Goal: Information Seeking & Learning: Learn about a topic

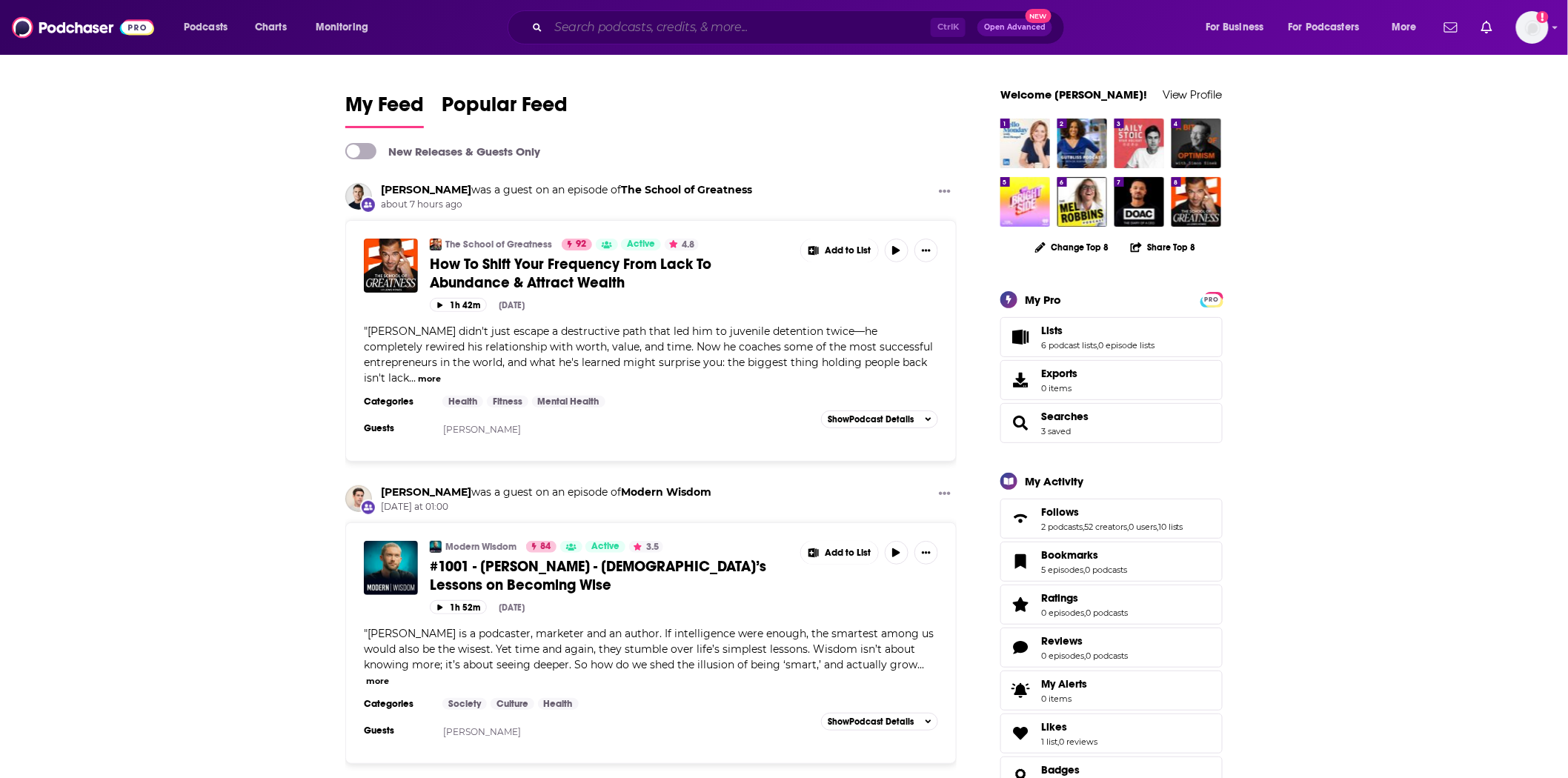
click at [596, 22] on input "Search podcasts, credits, & more..." at bounding box center [739, 28] width 383 height 24
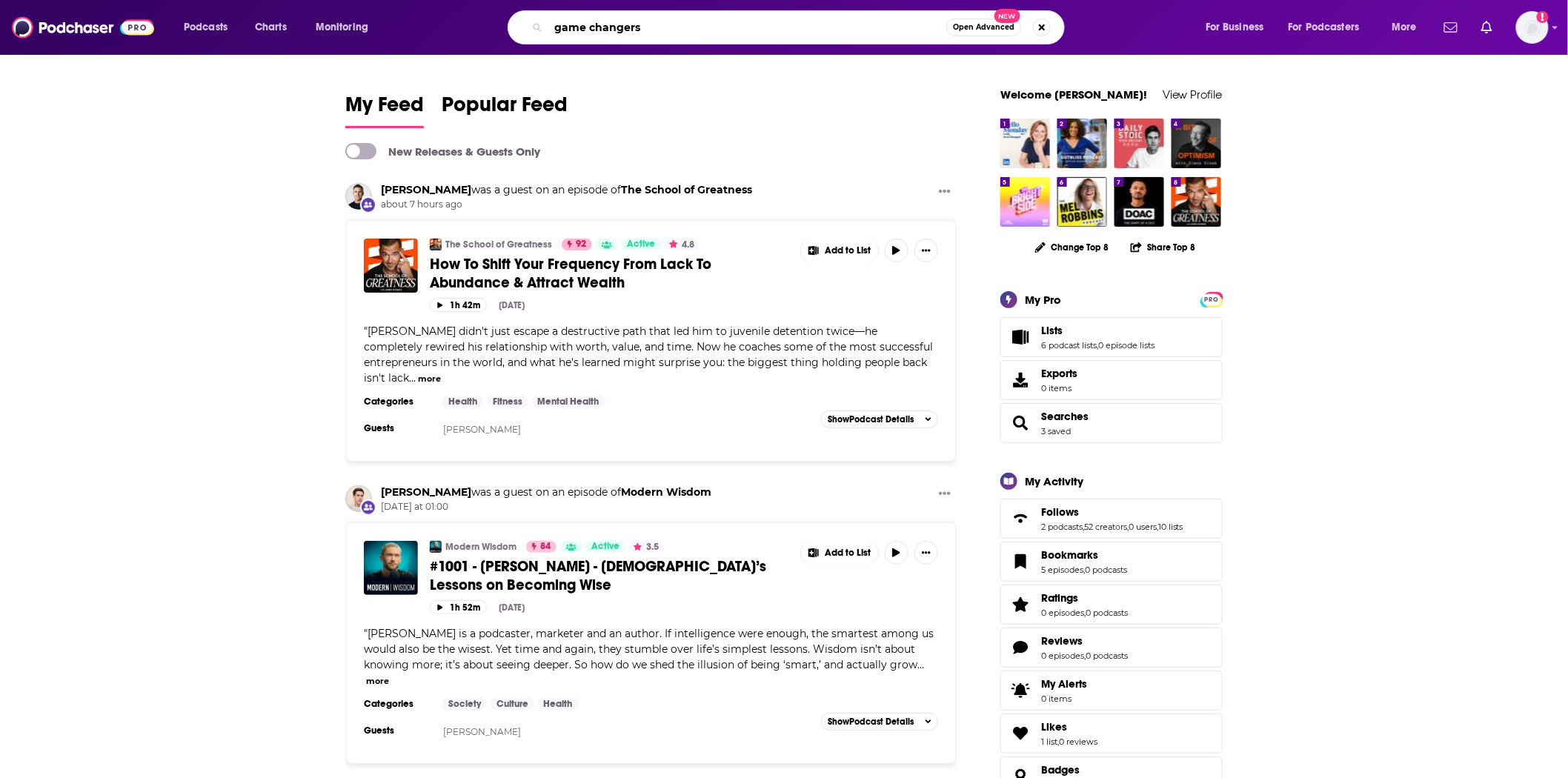
type input "game changers"
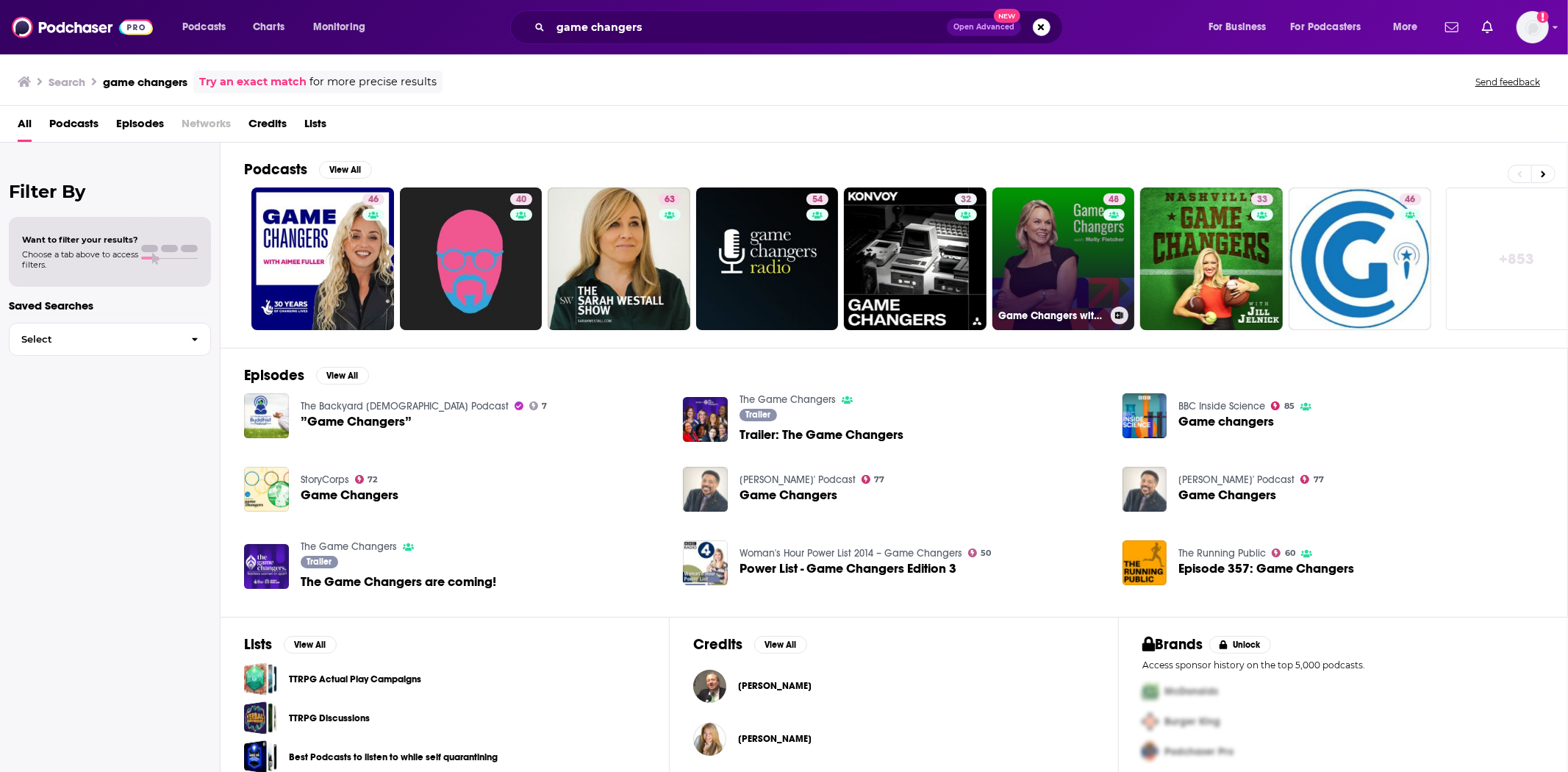
click at [1031, 289] on link "48 Game Changers with [PERSON_NAME]" at bounding box center [1063, 258] width 143 height 143
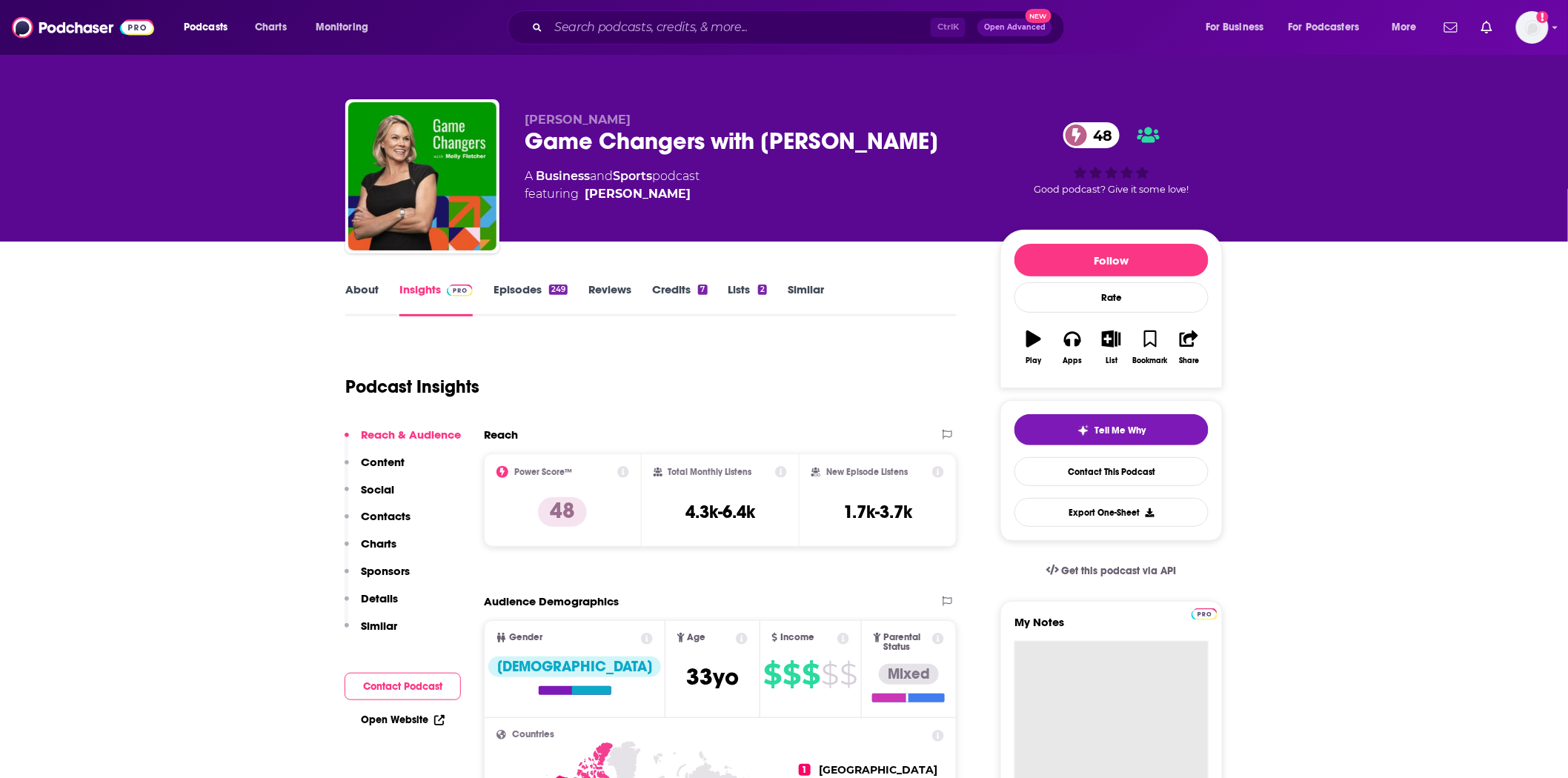
click at [1062, 695] on textarea "My Notes" at bounding box center [1111, 729] width 194 height 178
type textarea "R"
paste textarea "[PERSON_NAME] Director of Relationships and Experience [PHONE_NUMBER] | [PERSON…"
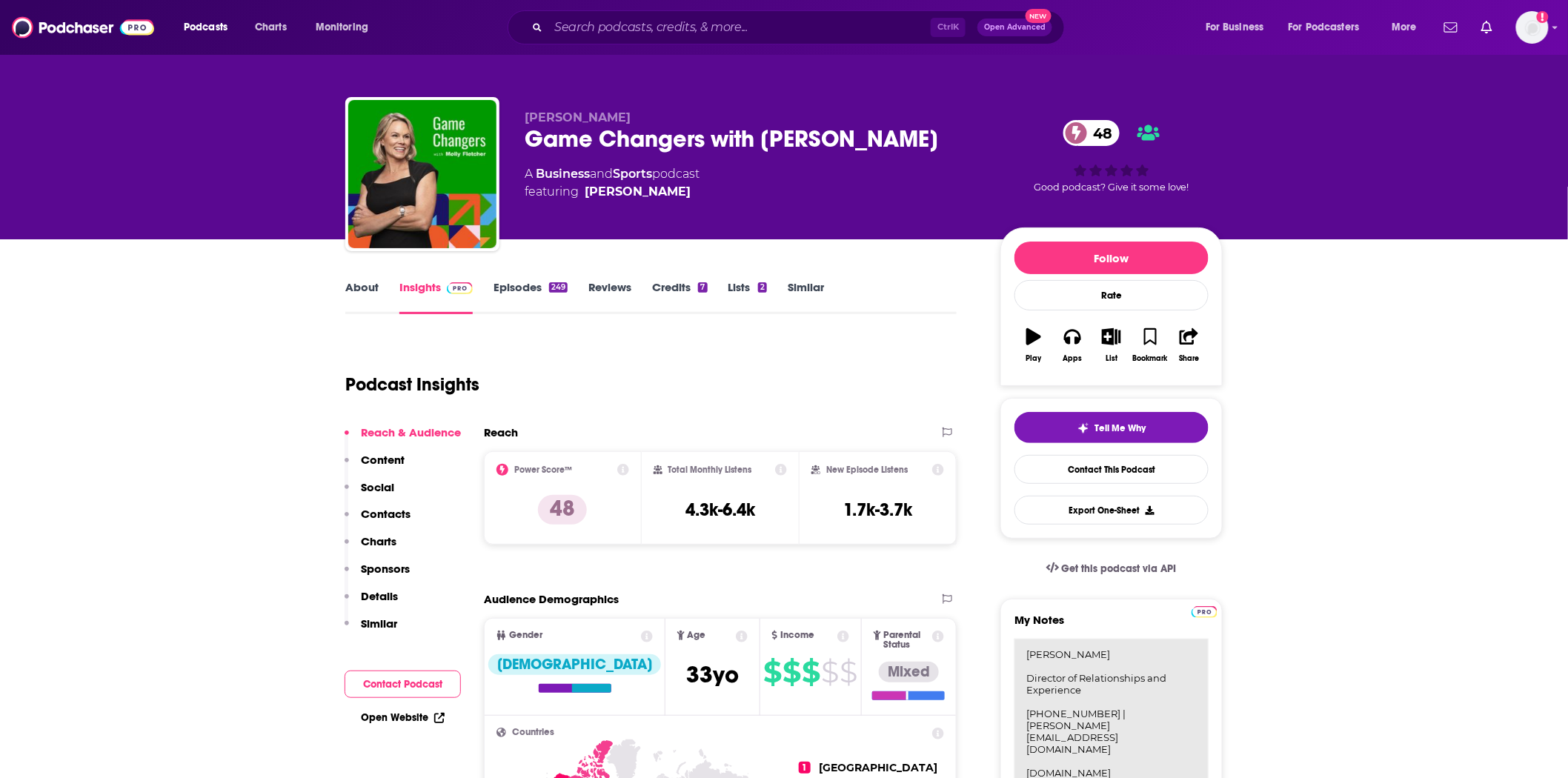
scroll to position [13, 0]
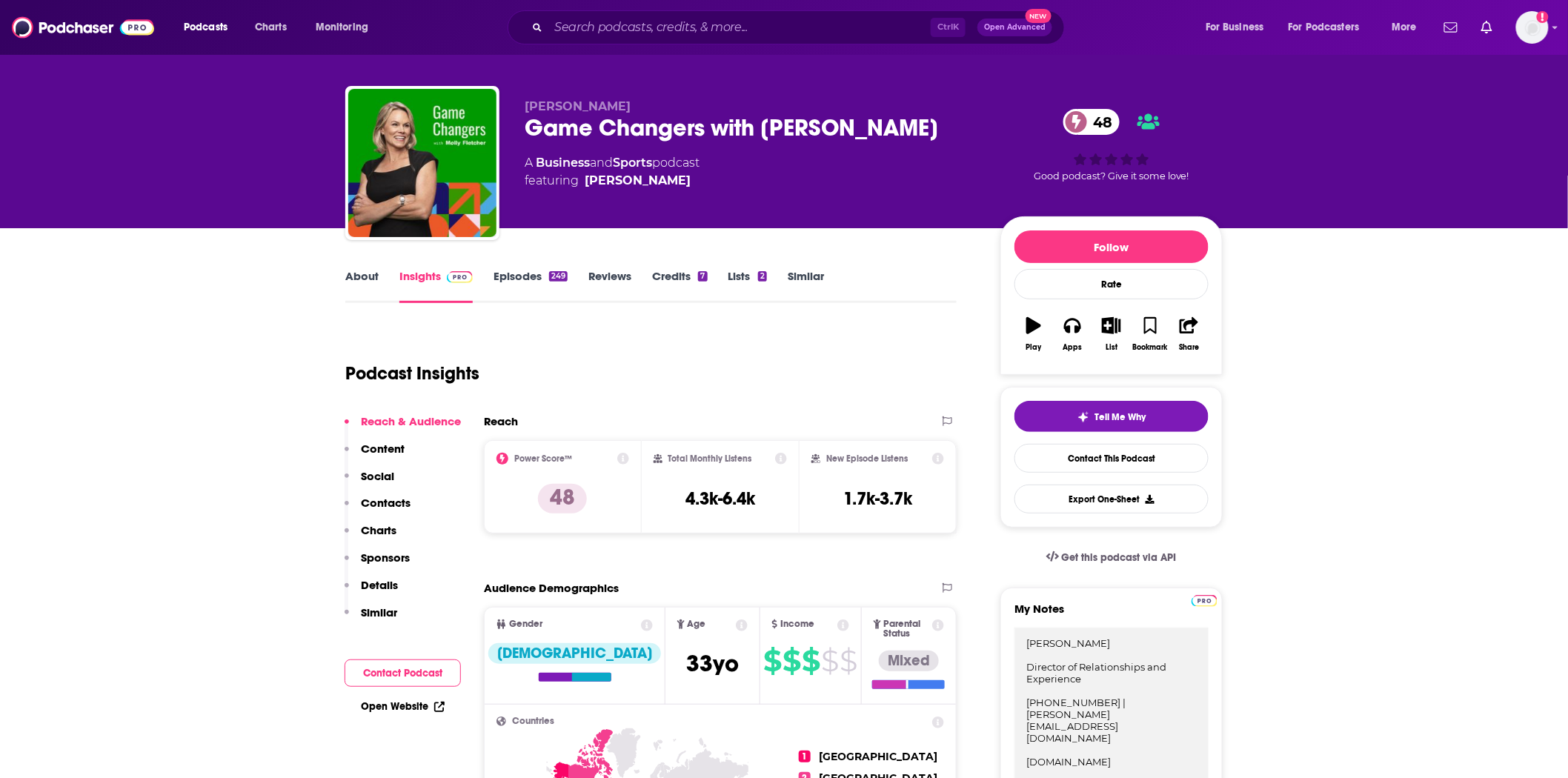
type textarea "[PERSON_NAME] Director of Relationships and Experience [PHONE_NUMBER] | [PERSON…"
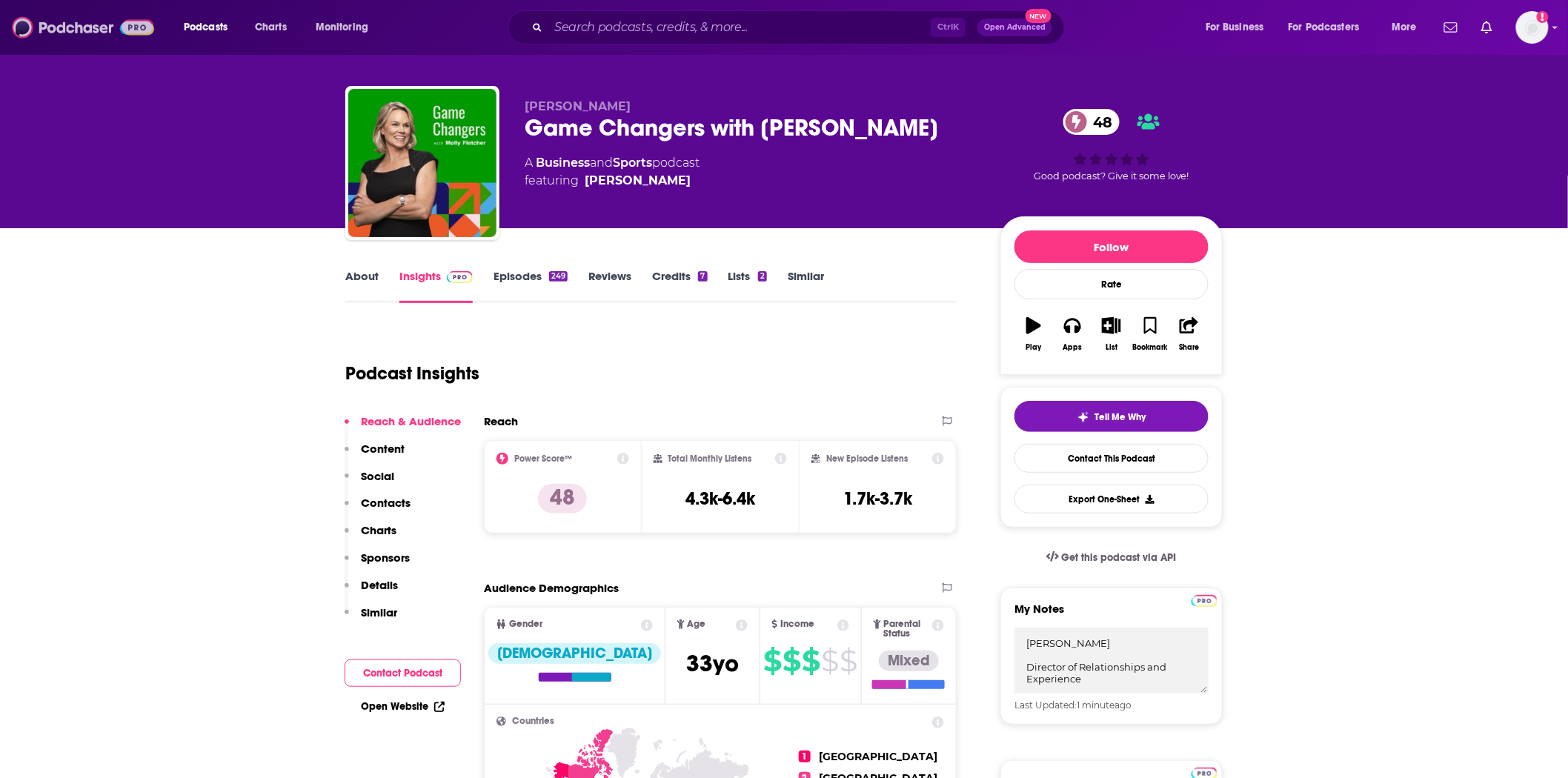
click at [98, 22] on img at bounding box center [82, 27] width 142 height 28
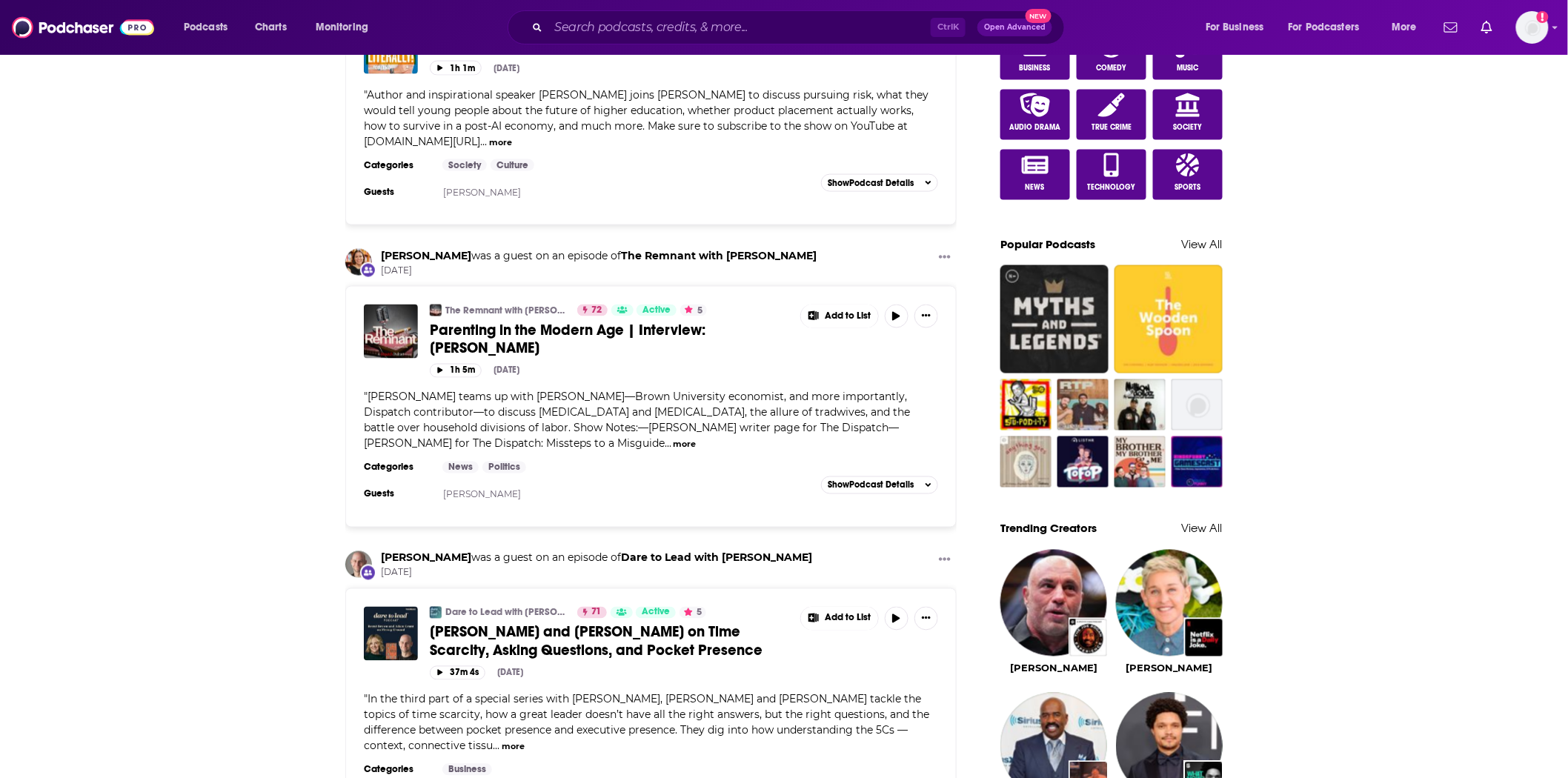
scroll to position [494, 0]
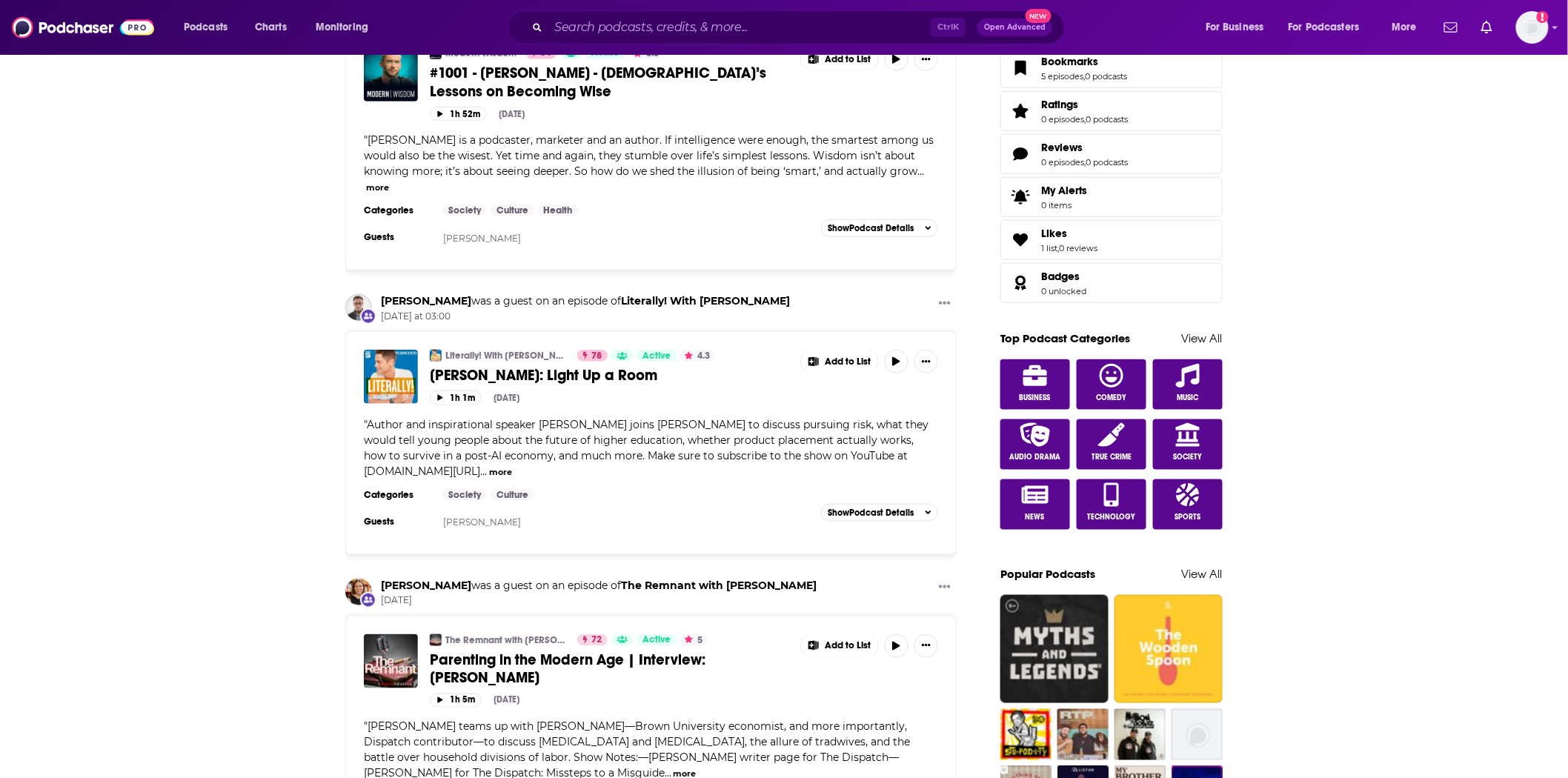
click at [588, 376] on span "[PERSON_NAME]: Light Up a Room" at bounding box center [544, 375] width 228 height 19
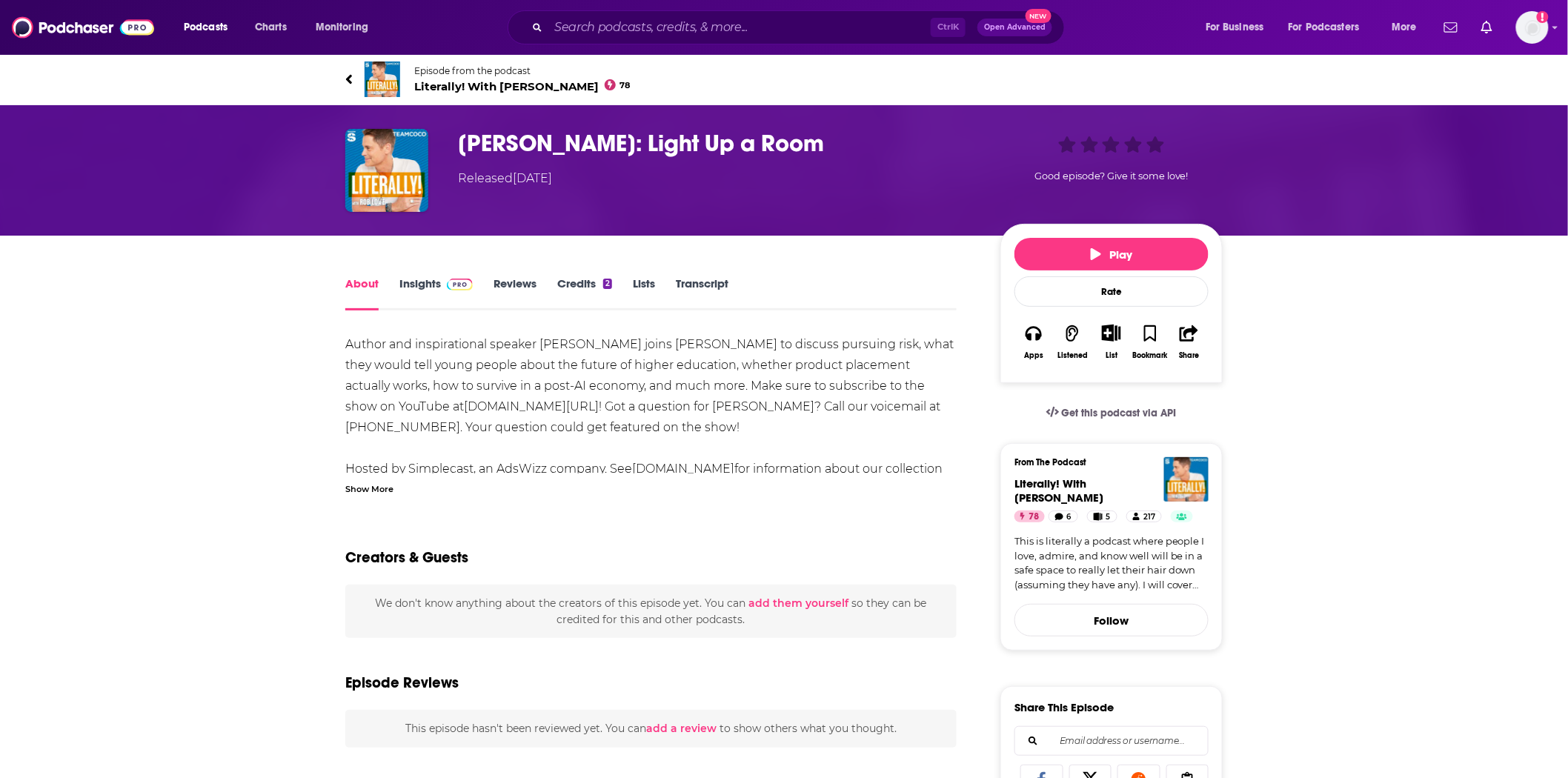
click at [716, 287] on link "Transcript" at bounding box center [702, 293] width 53 height 34
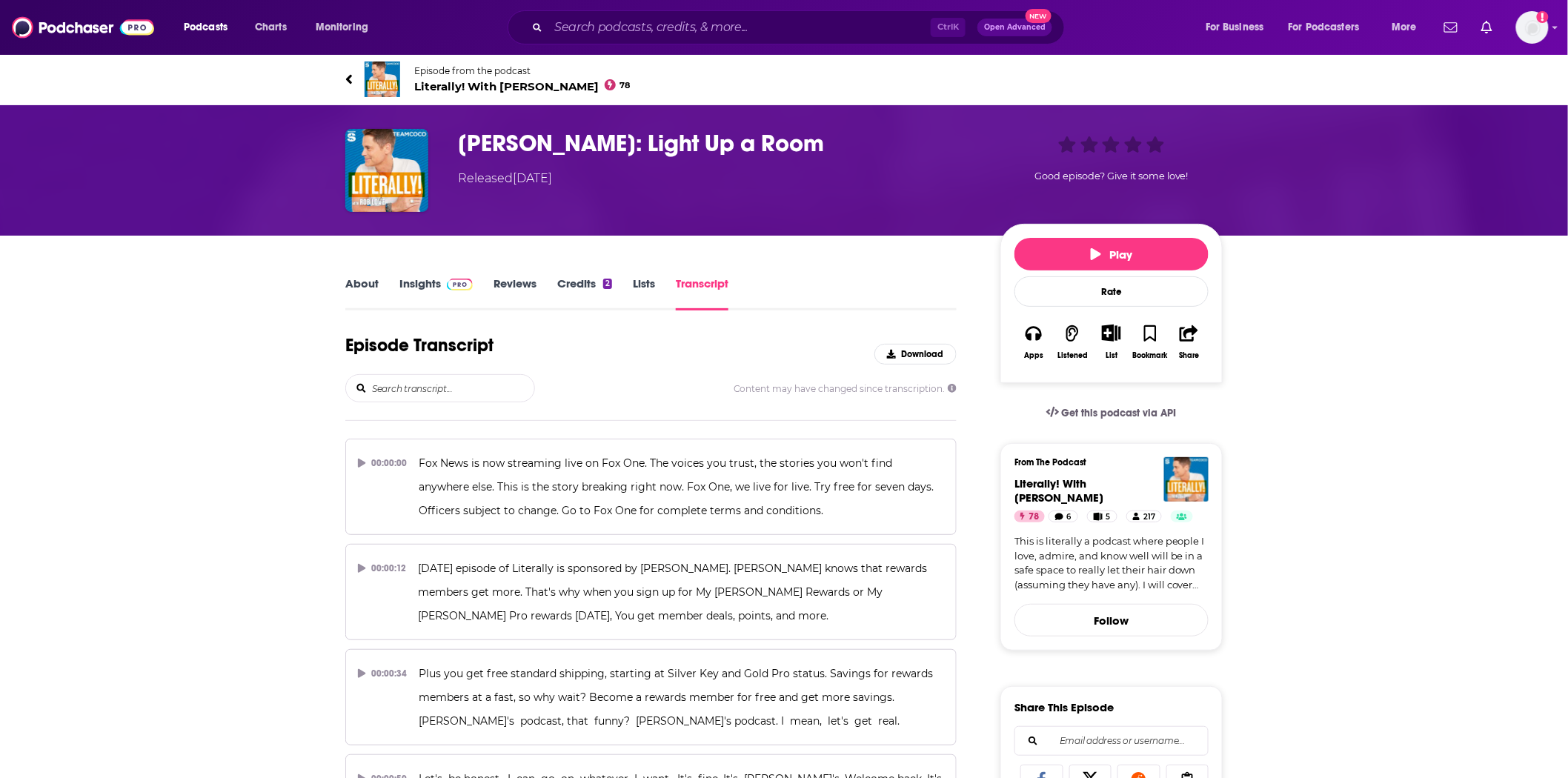
click at [452, 380] on input "search" at bounding box center [452, 388] width 164 height 27
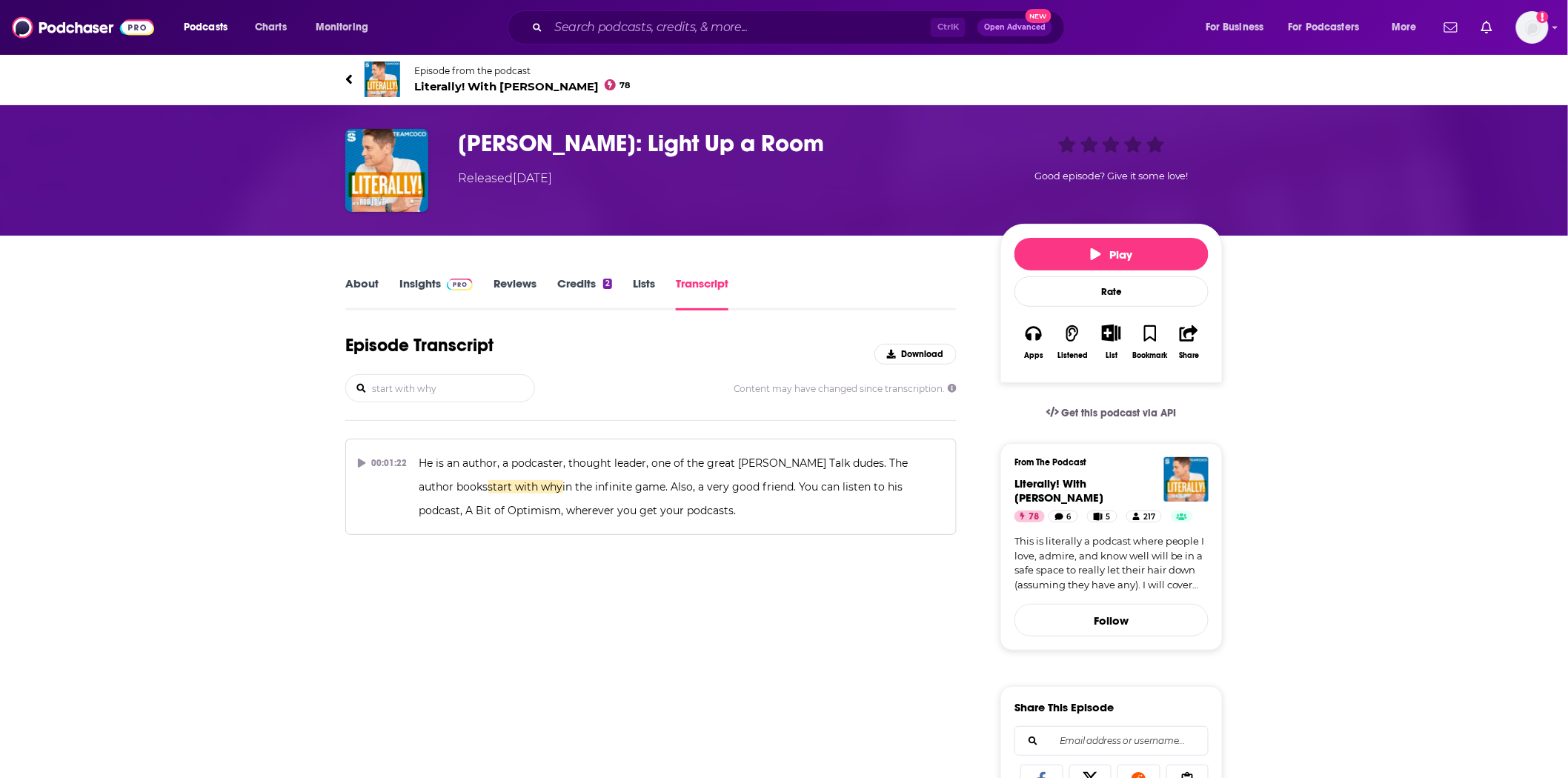
type input "start with why"
click at [1025, 331] on icon "button" at bounding box center [1033, 333] width 16 height 16
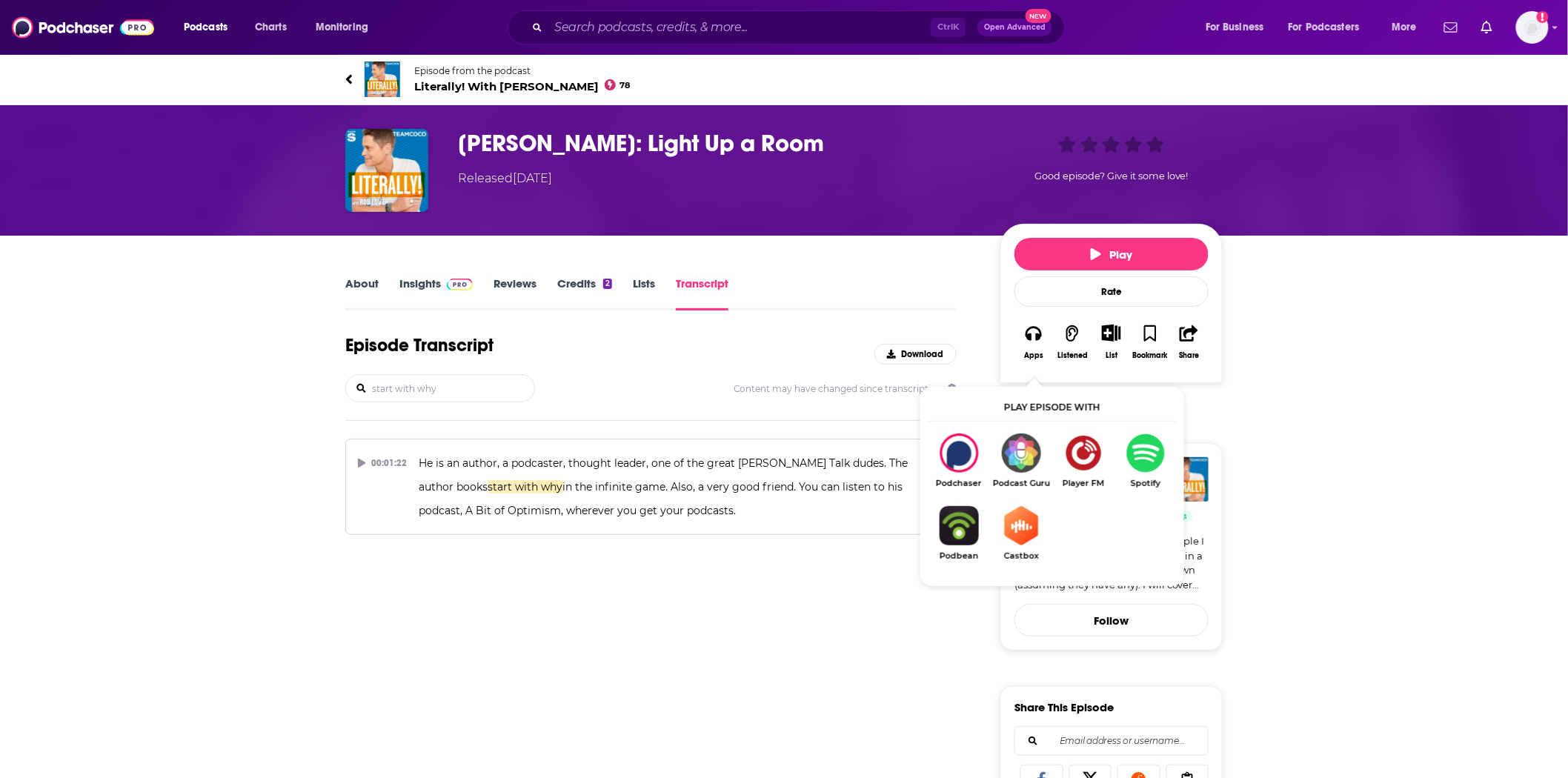
click at [465, 84] on span "Literally! With [PERSON_NAME] 78" at bounding box center [523, 86] width 217 height 14
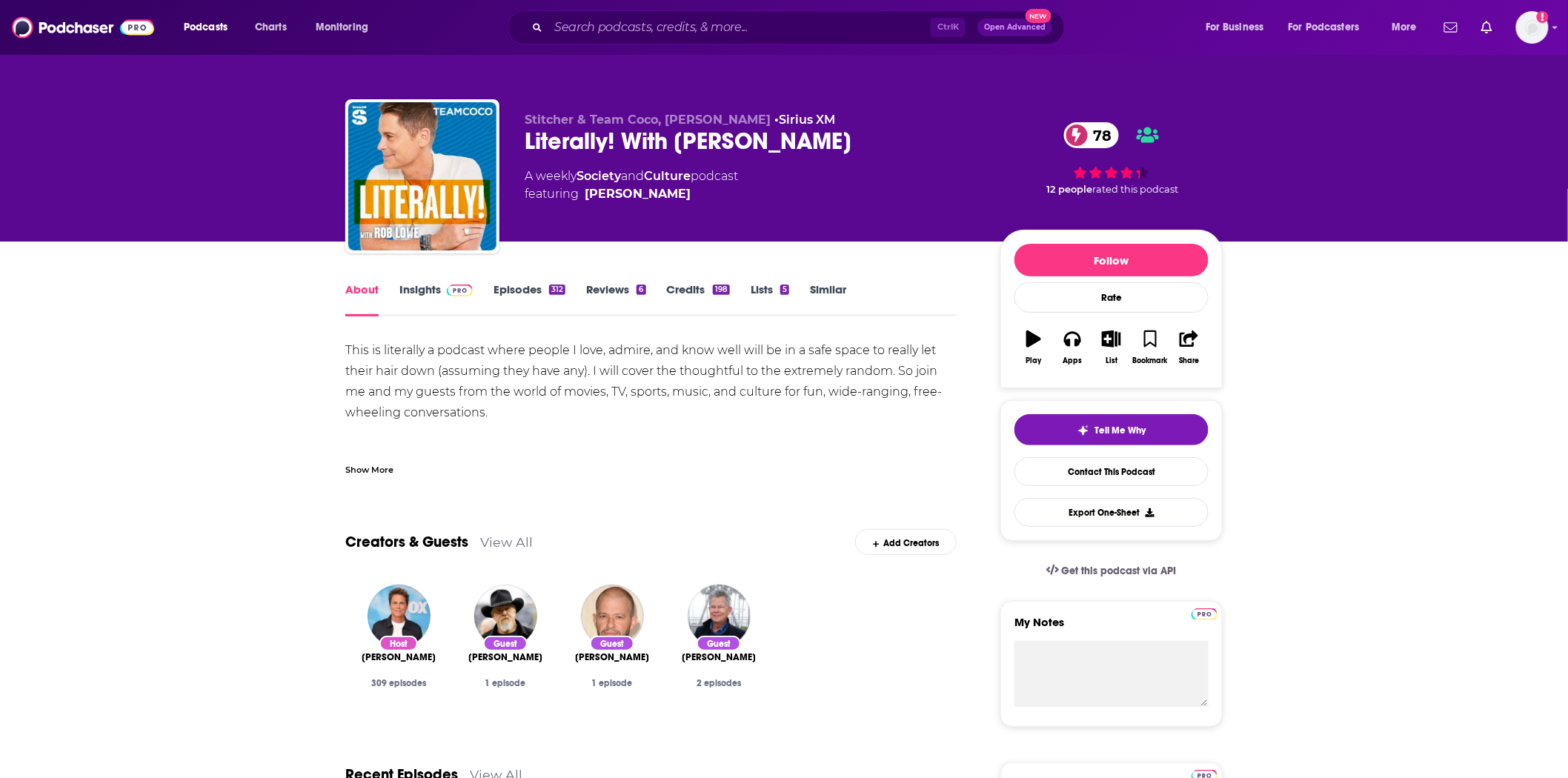
click at [422, 289] on link "Insights" at bounding box center [436, 299] width 74 height 34
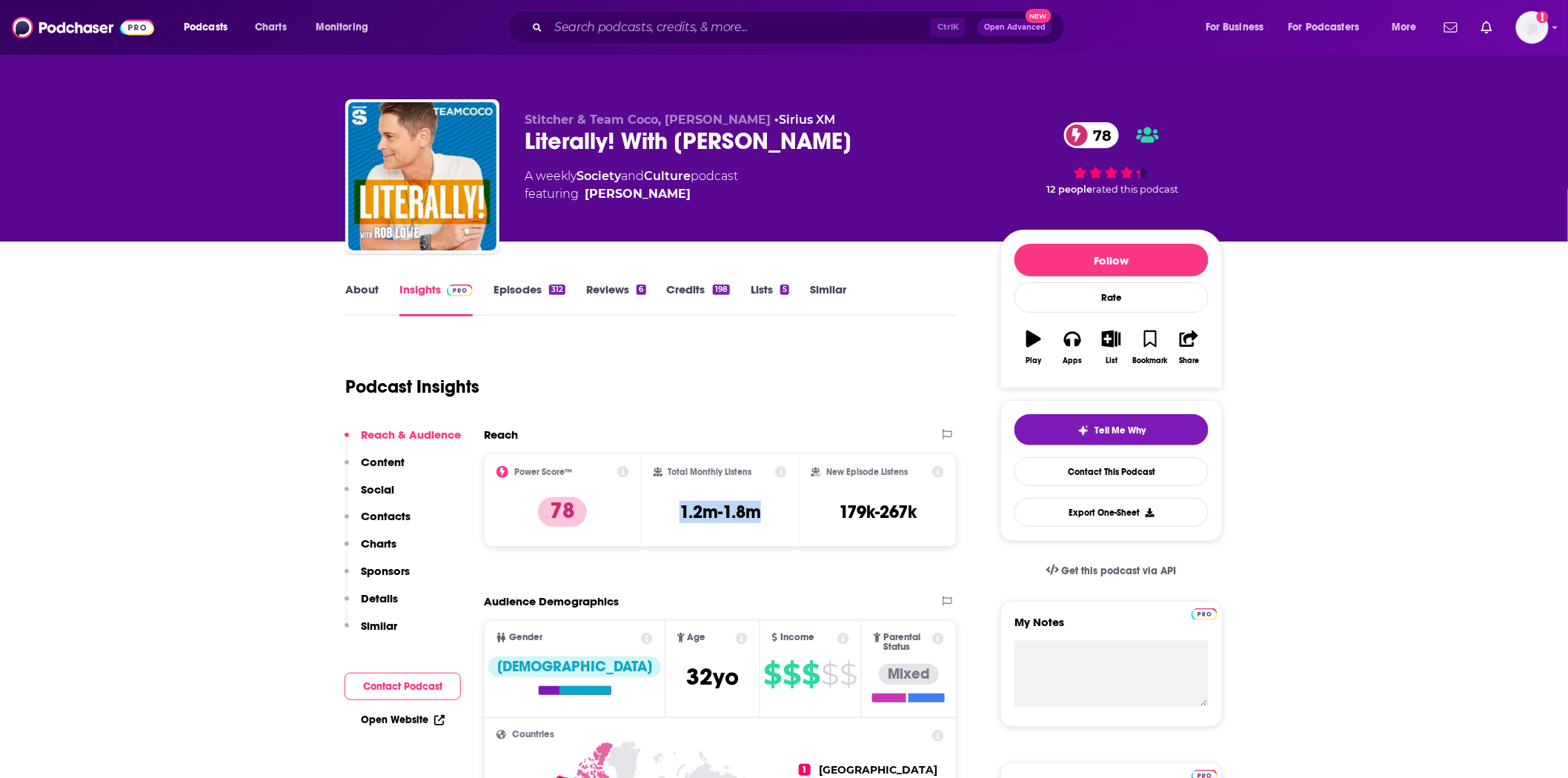
drag, startPoint x: 732, startPoint y: 517, endPoint x: 669, endPoint y: 515, distance: 63.0
click at [669, 515] on div "Total Monthly Listens 1.2m-1.8m" at bounding box center [720, 500] width 134 height 69
click at [64, 10] on div "Podcasts Charts Monitoring Ctrl K Open Advanced New For Business For Podcasters…" at bounding box center [784, 27] width 1568 height 55
click at [63, 32] on img at bounding box center [82, 27] width 142 height 28
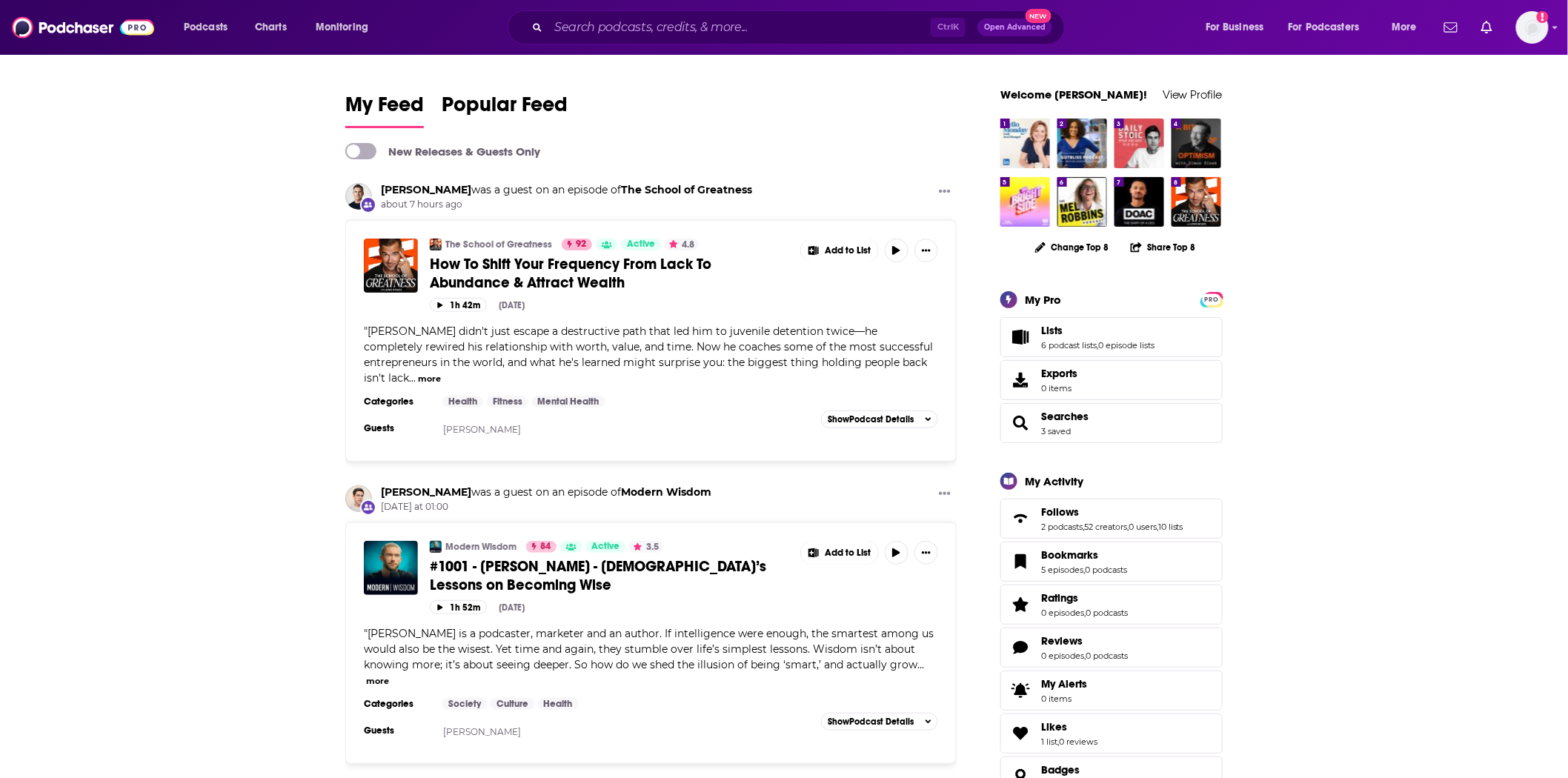
scroll to position [246, 0]
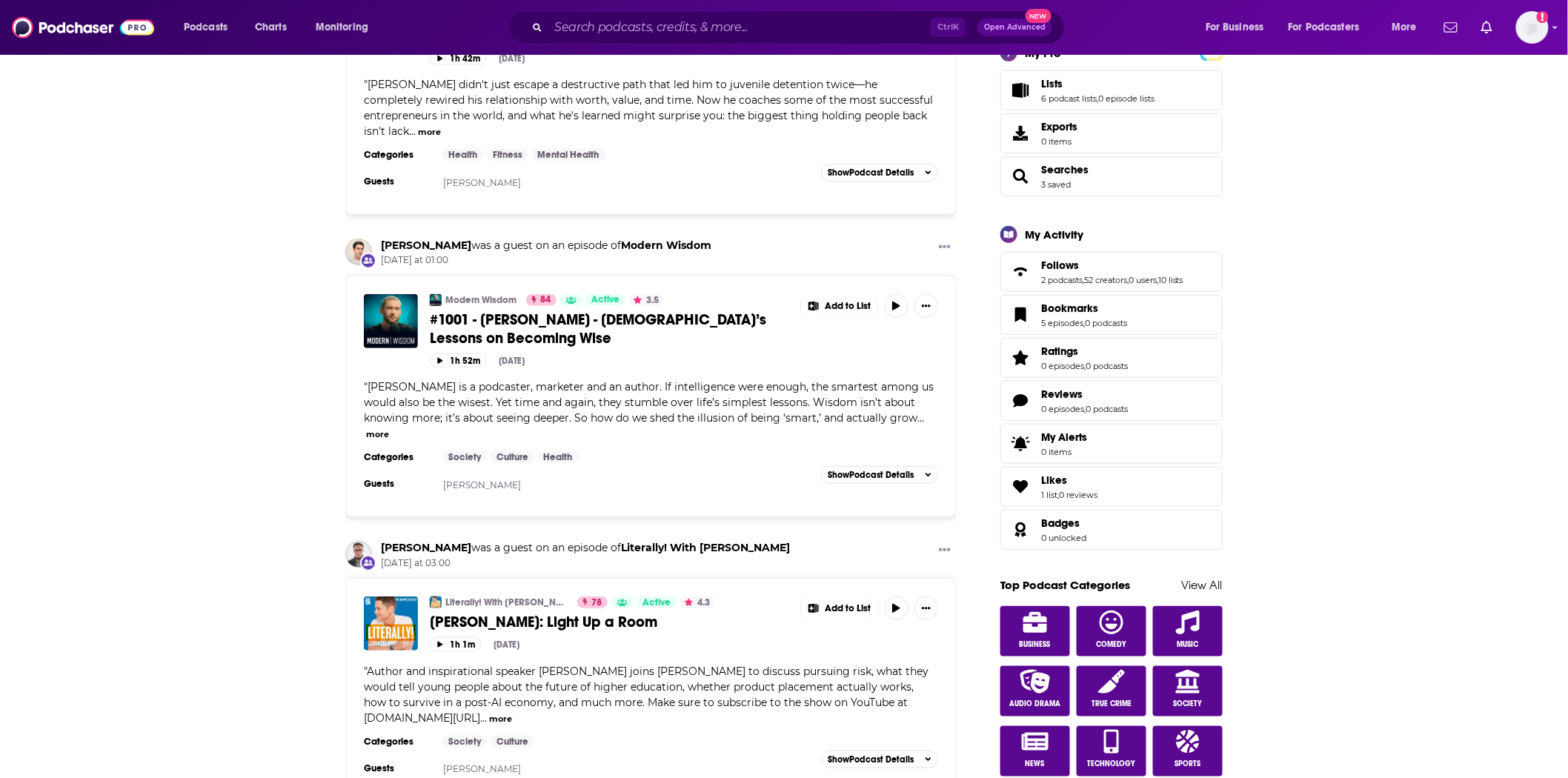
click at [497, 331] on span "#1001 - [PERSON_NAME] - [DEMOGRAPHIC_DATA]’s Lessons on Becoming Wise" at bounding box center [598, 328] width 337 height 37
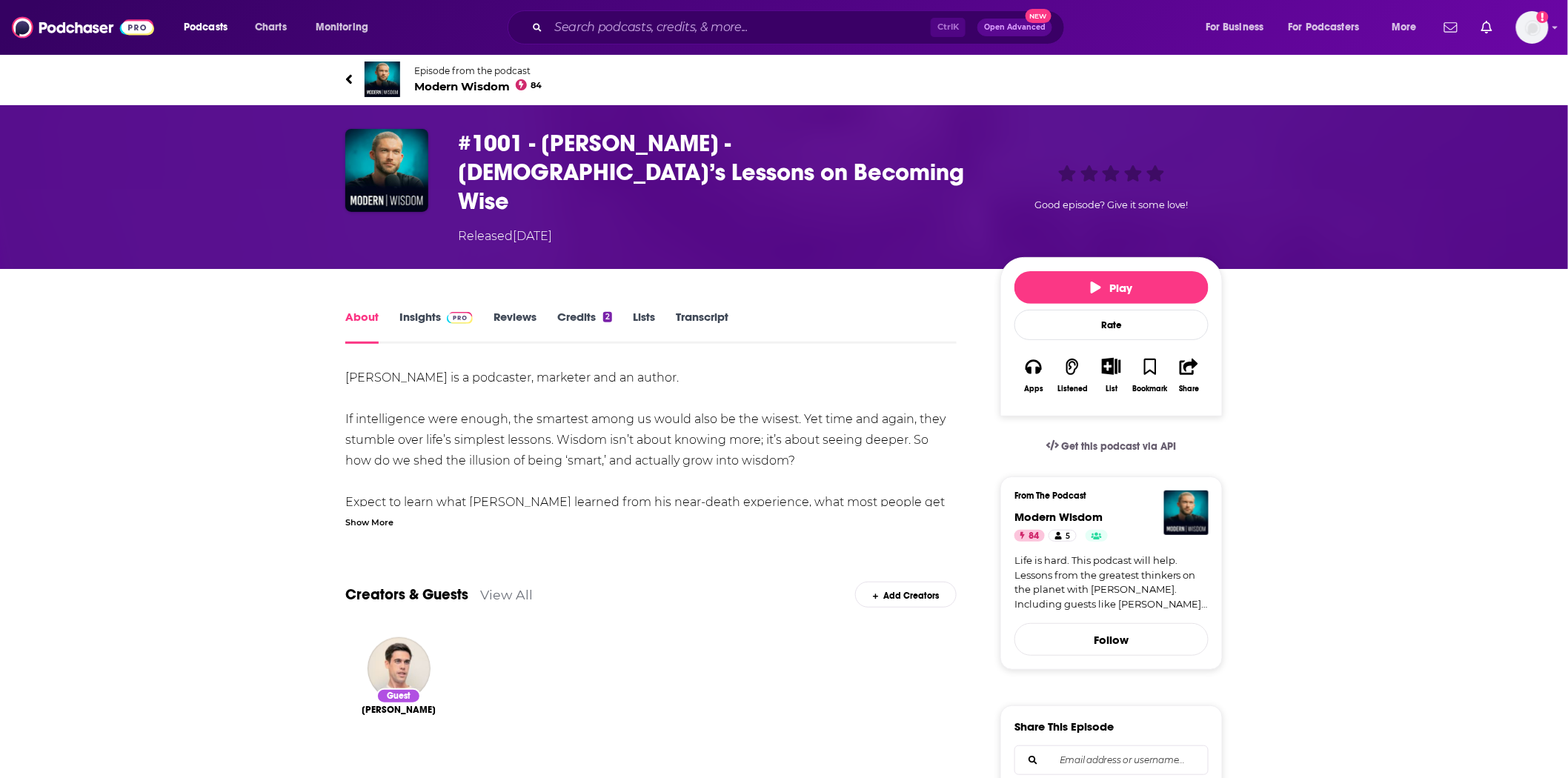
click at [377, 515] on div "Show More" at bounding box center [370, 522] width 48 height 14
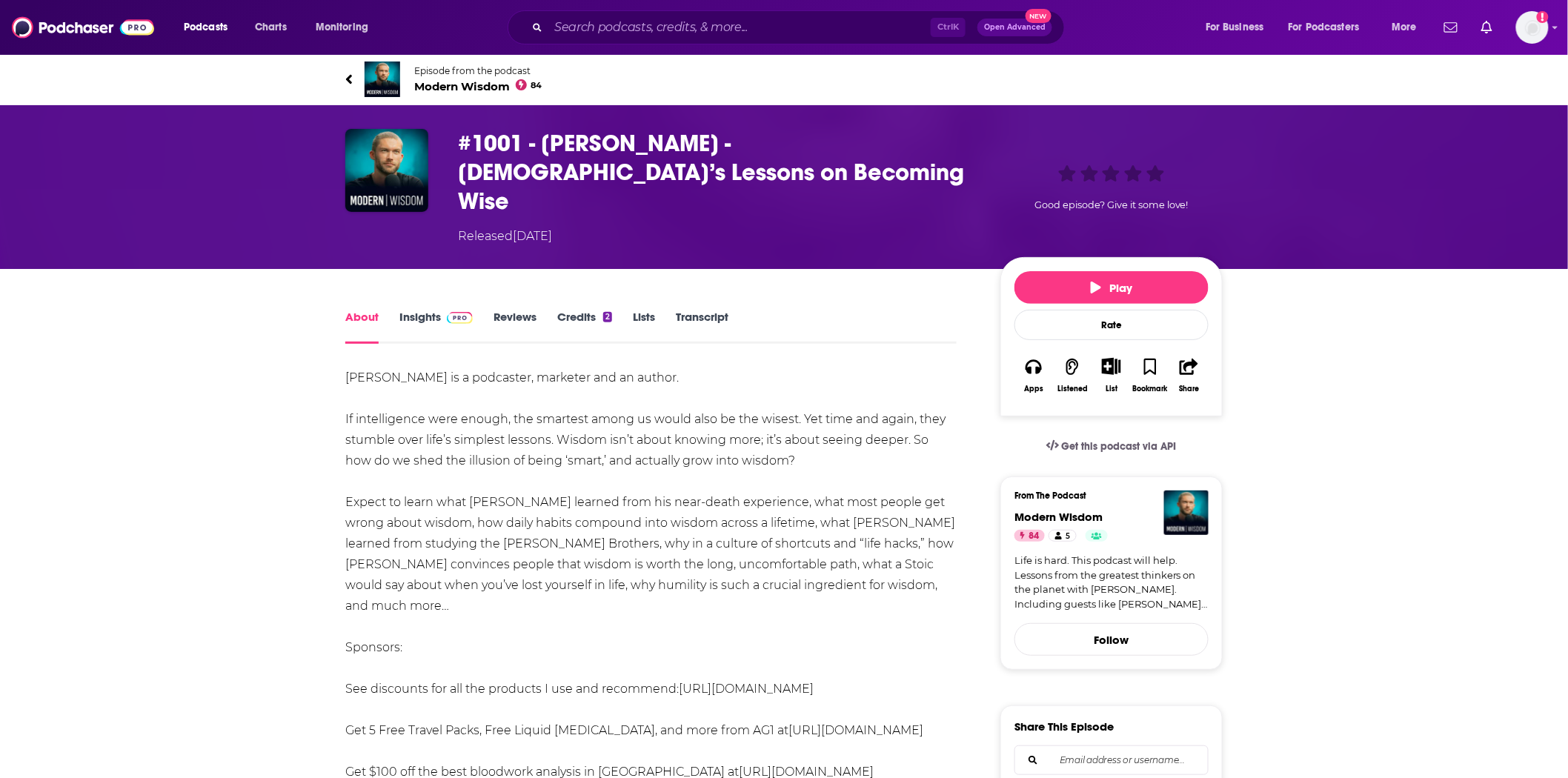
click at [721, 310] on link "Transcript" at bounding box center [702, 327] width 53 height 34
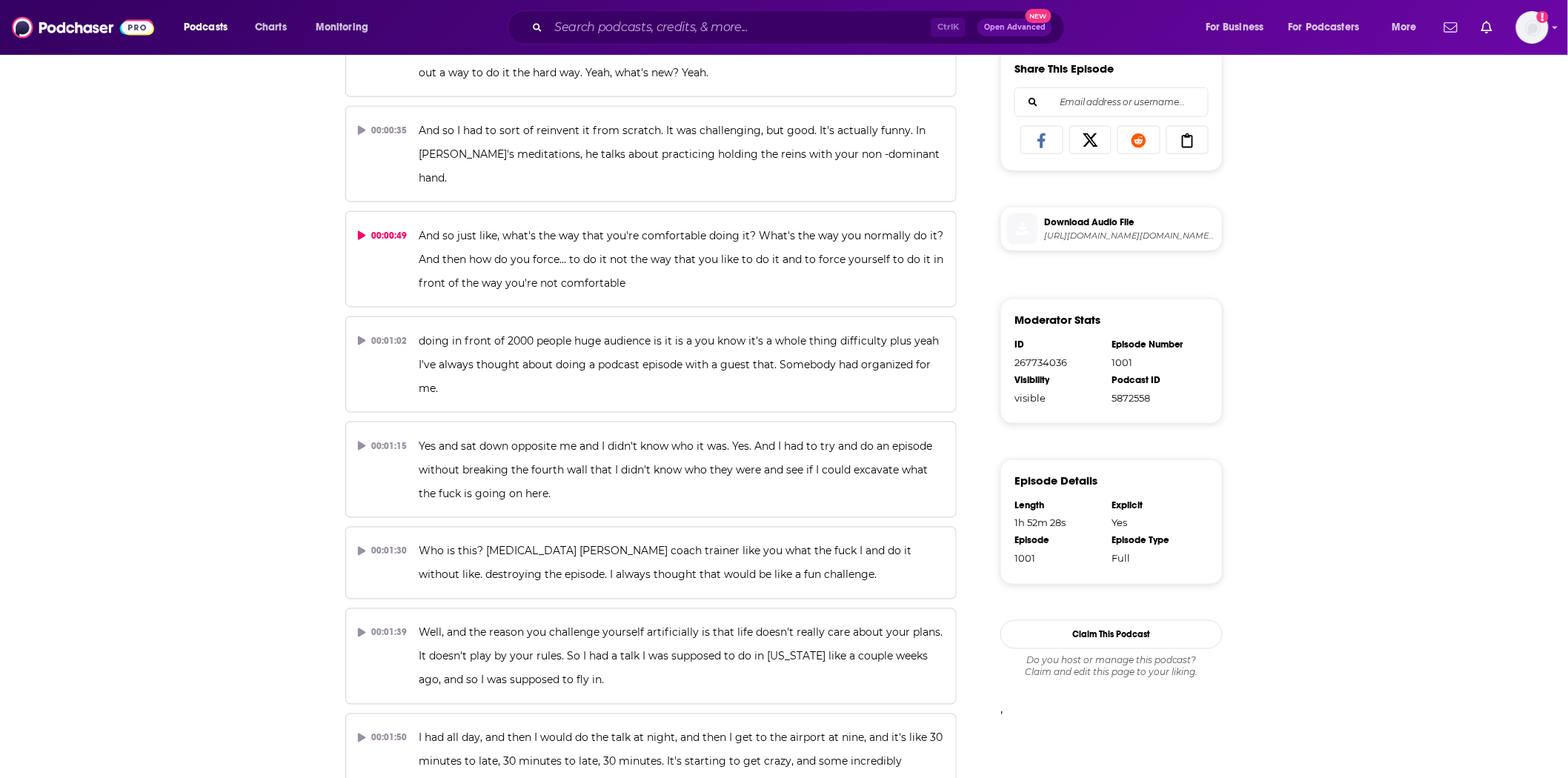
scroll to position [246, 0]
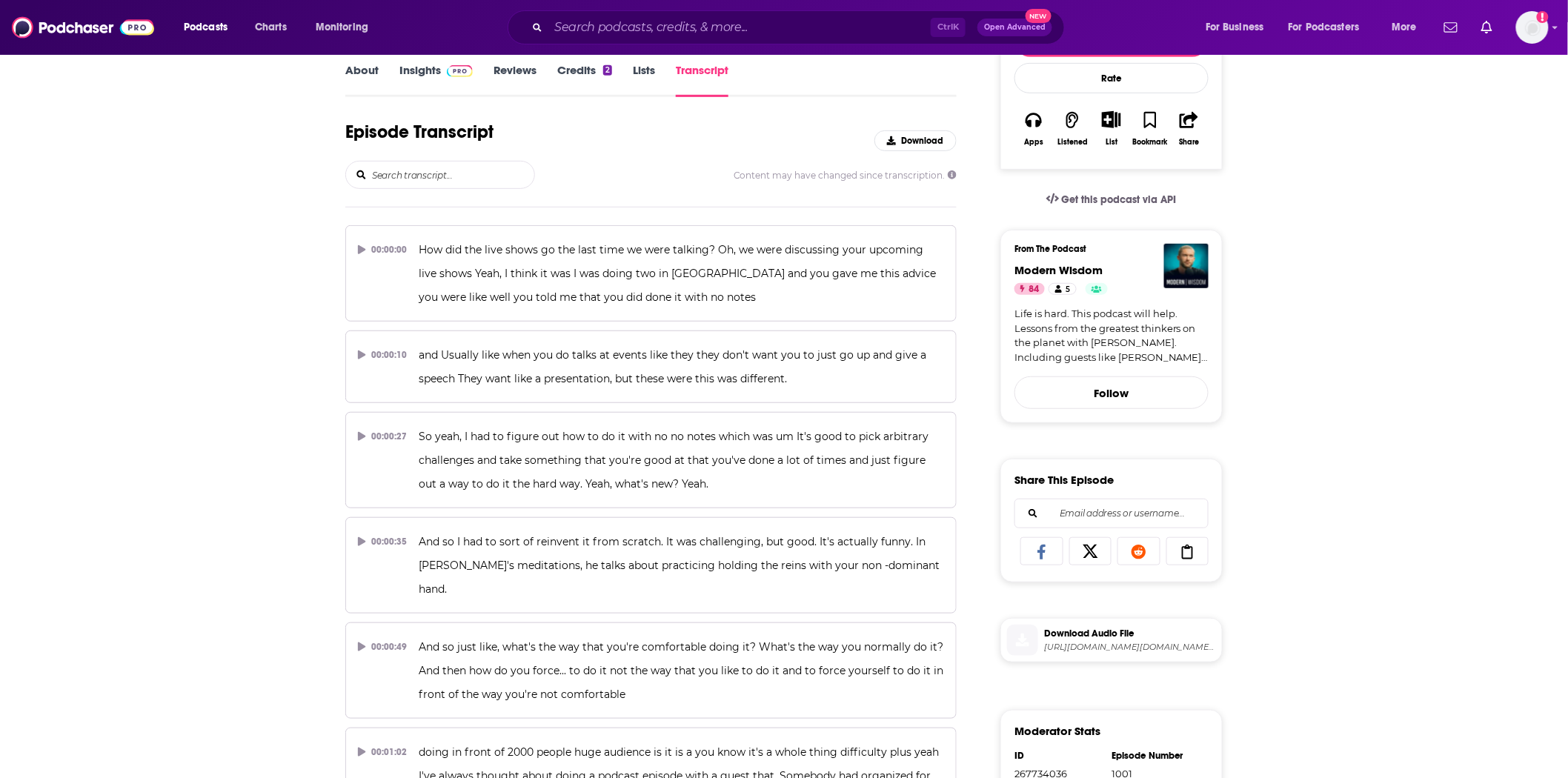
click at [468, 162] on input "search" at bounding box center [452, 175] width 164 height 27
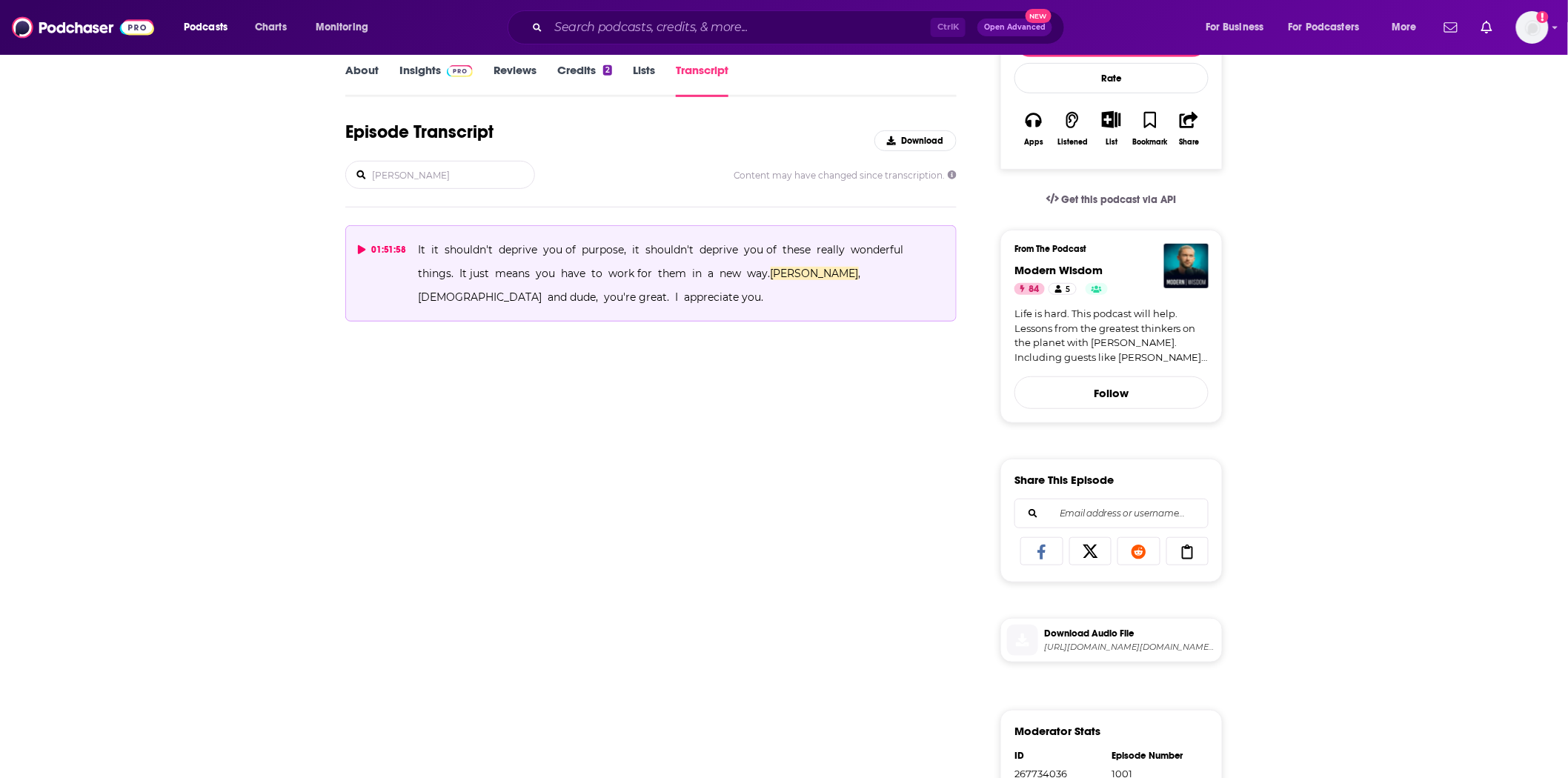
type input "[PERSON_NAME]"
click at [554, 248] on p "It it shouldn't deprive you of purpose, it shouldn't deprive you of these reall…" at bounding box center [681, 273] width 526 height 72
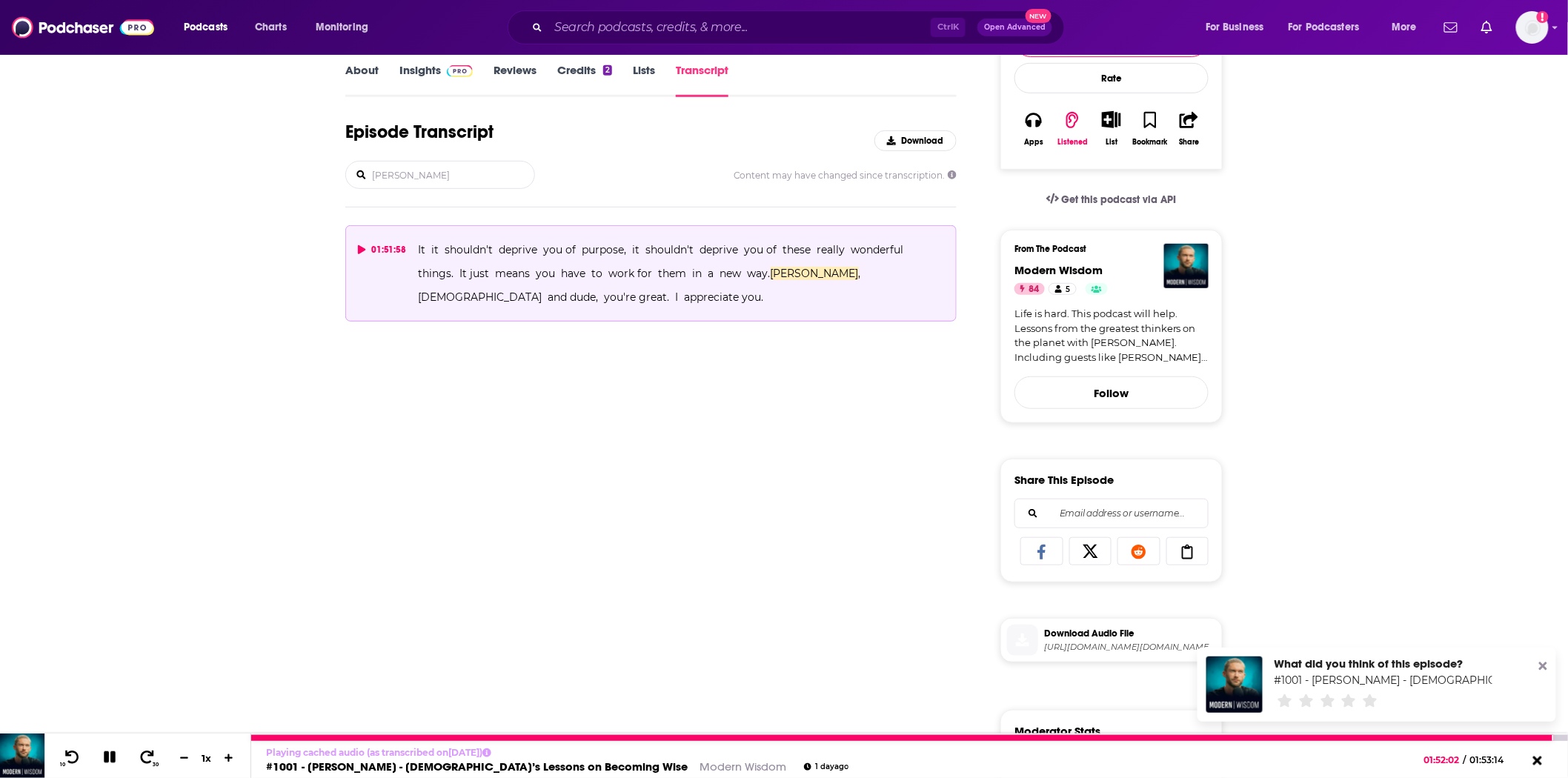
click at [120, 757] on button at bounding box center [110, 758] width 26 height 19
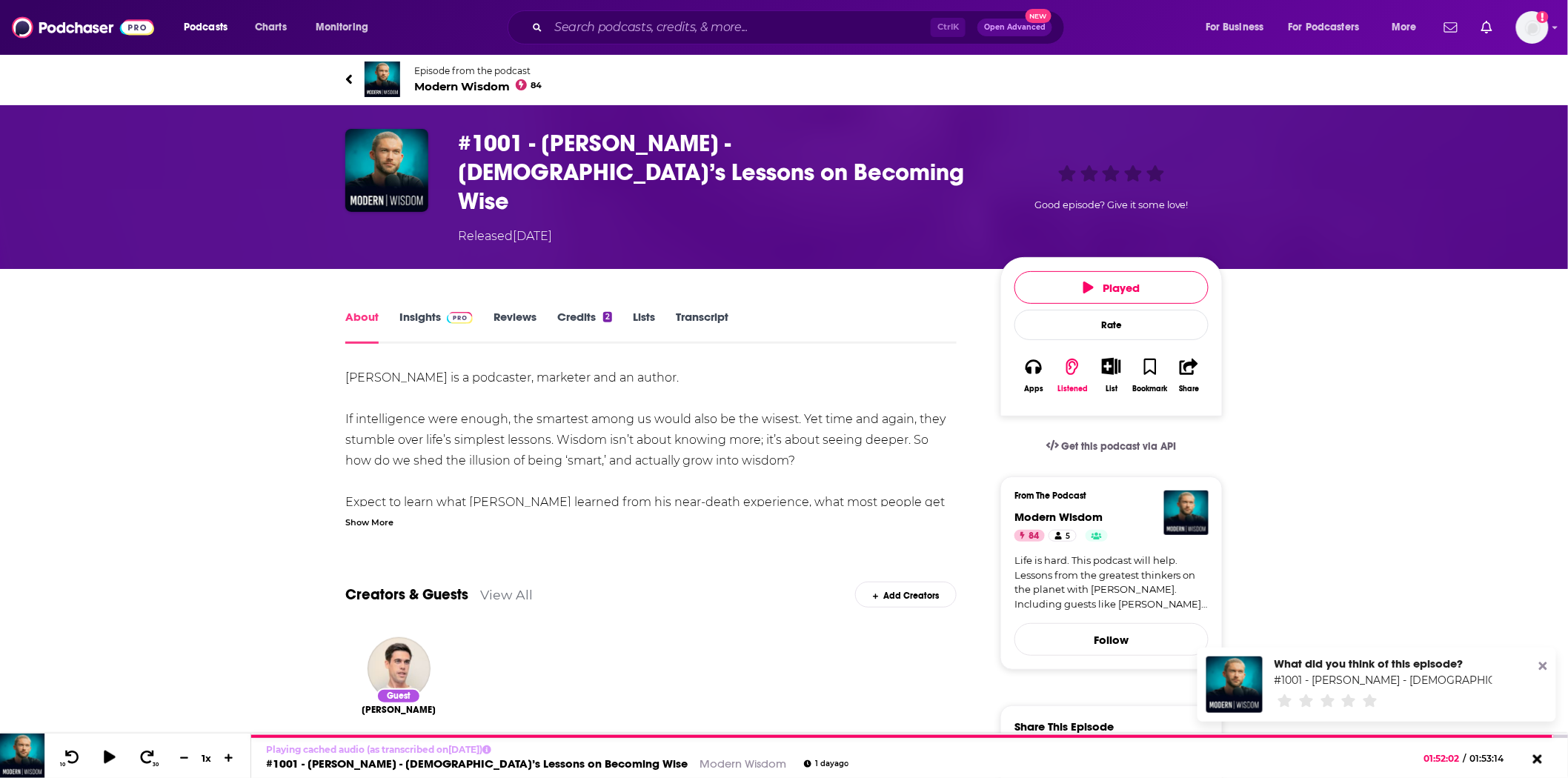
click at [693, 310] on link "Transcript" at bounding box center [702, 327] width 53 height 34
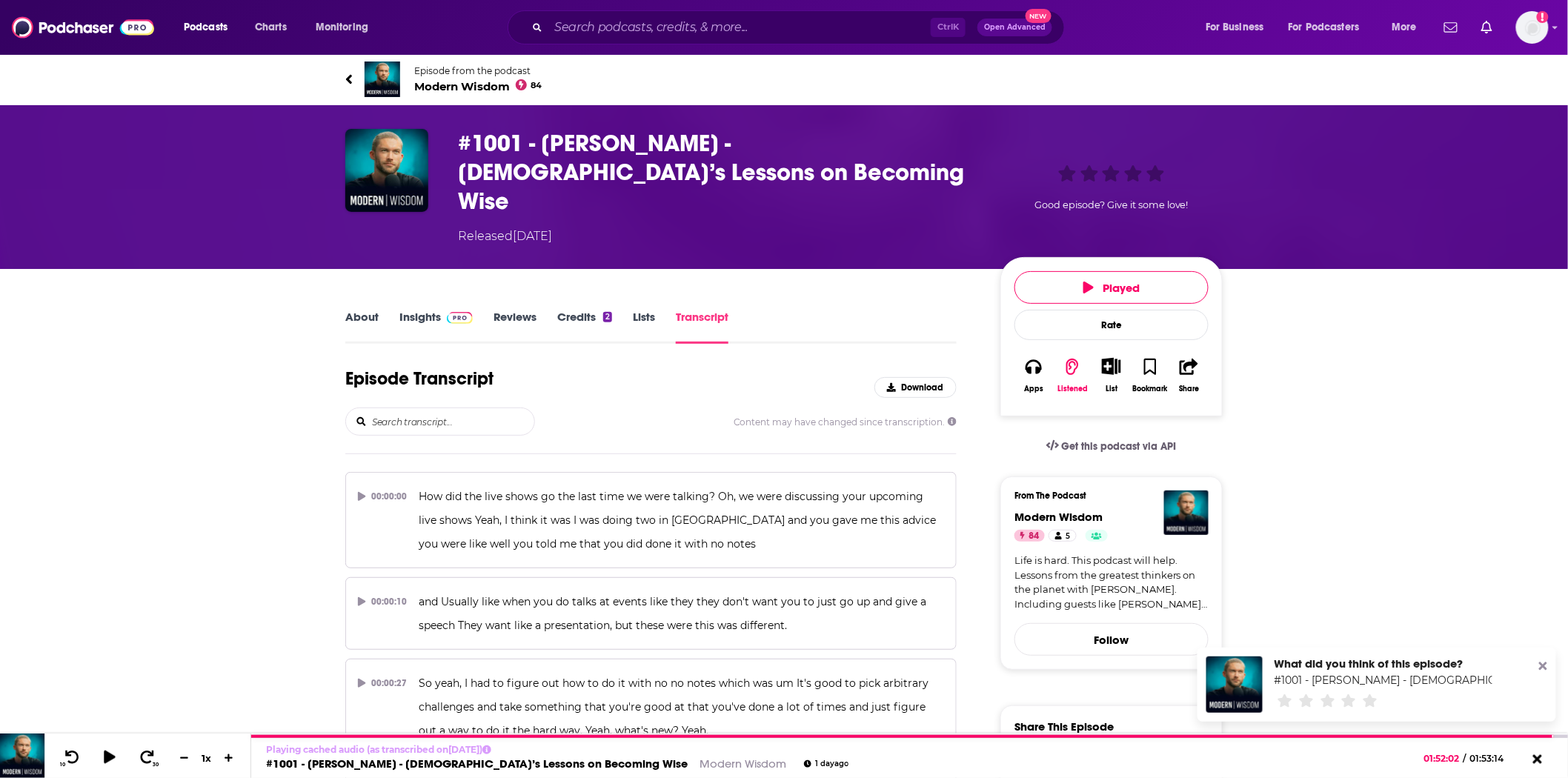
click at [409, 408] on input "search" at bounding box center [452, 421] width 164 height 27
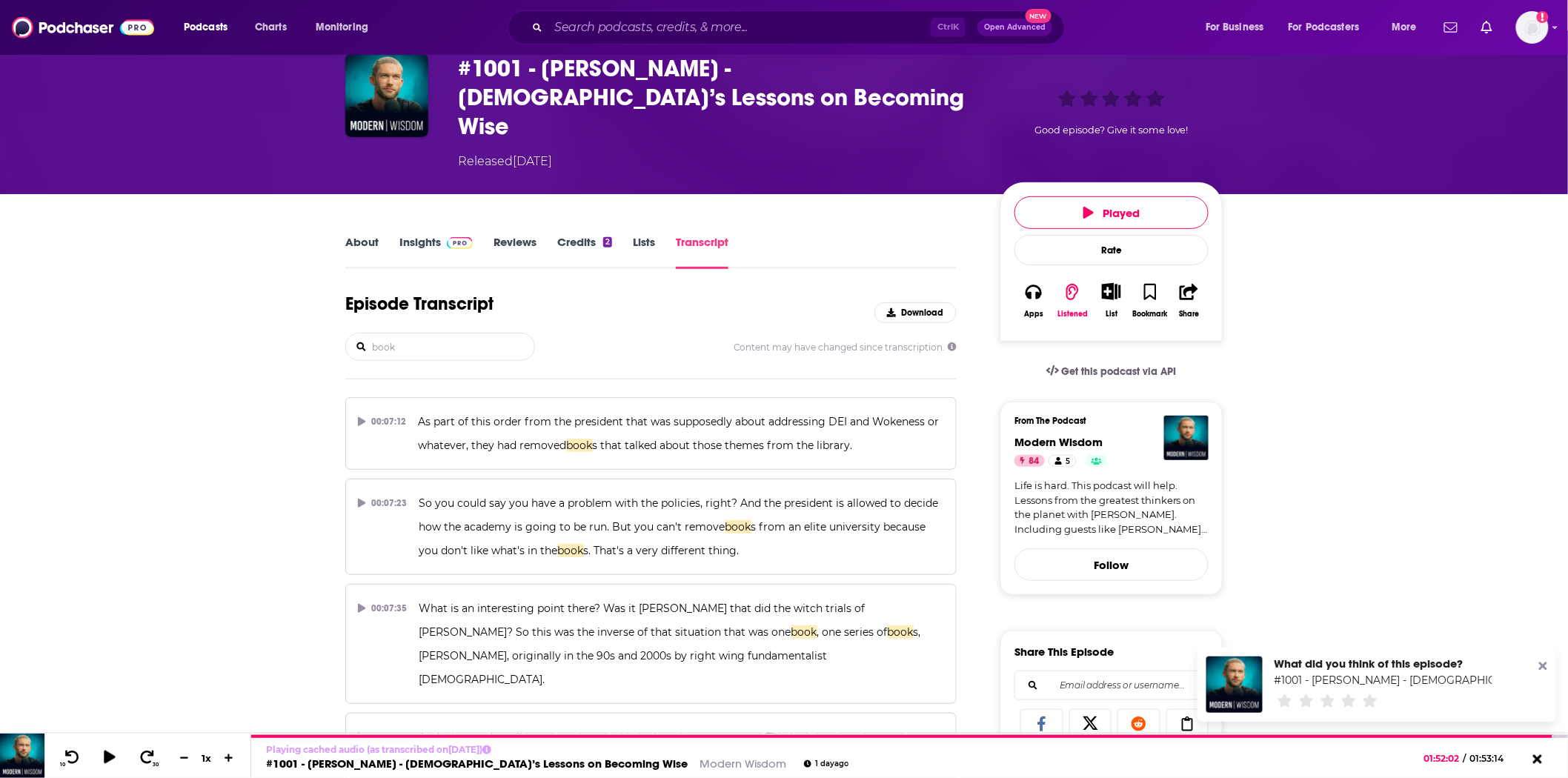
scroll to position [49, 0]
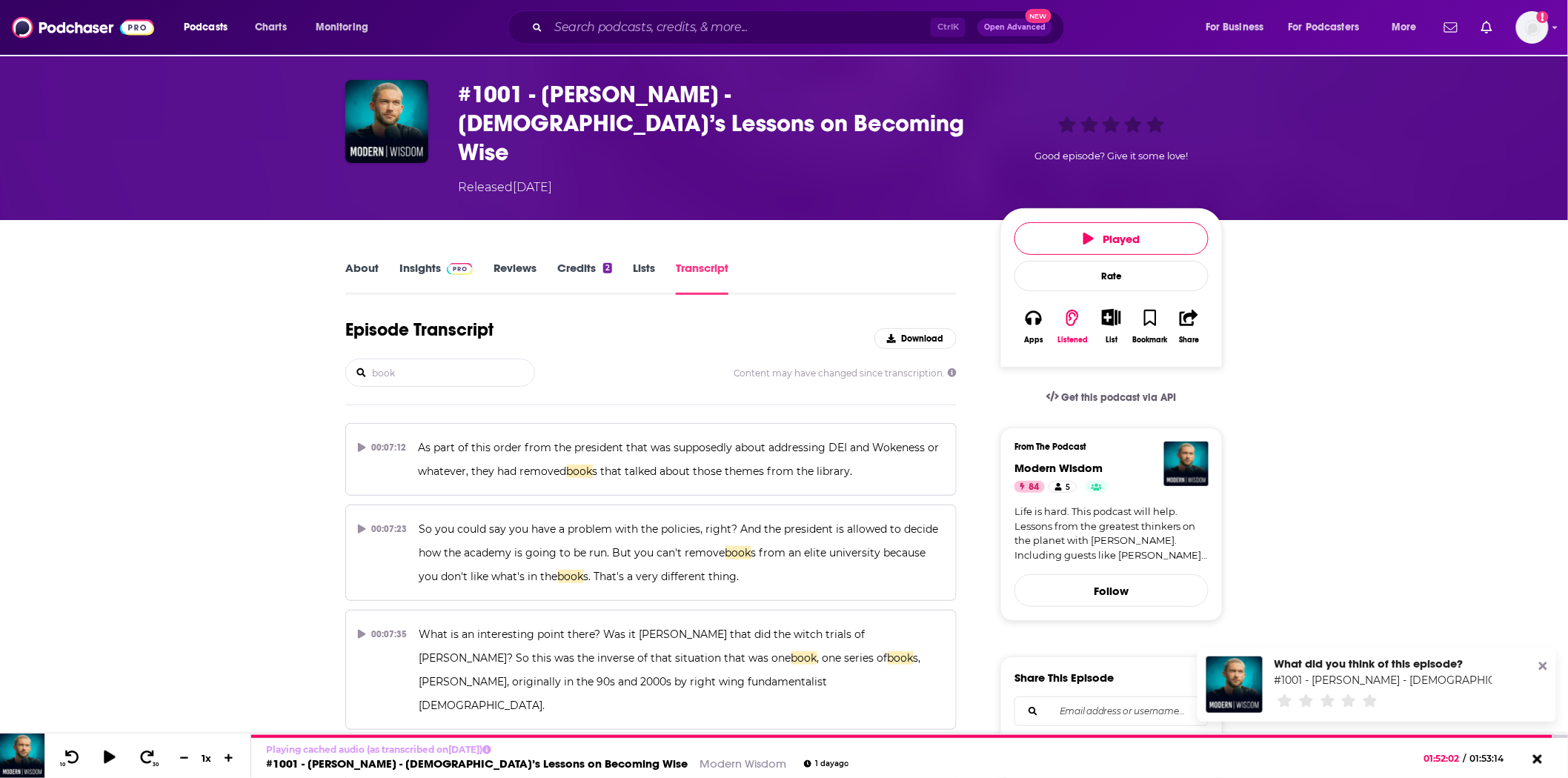
drag, startPoint x: 416, startPoint y: 337, endPoint x: 237, endPoint y: 319, distance: 179.9
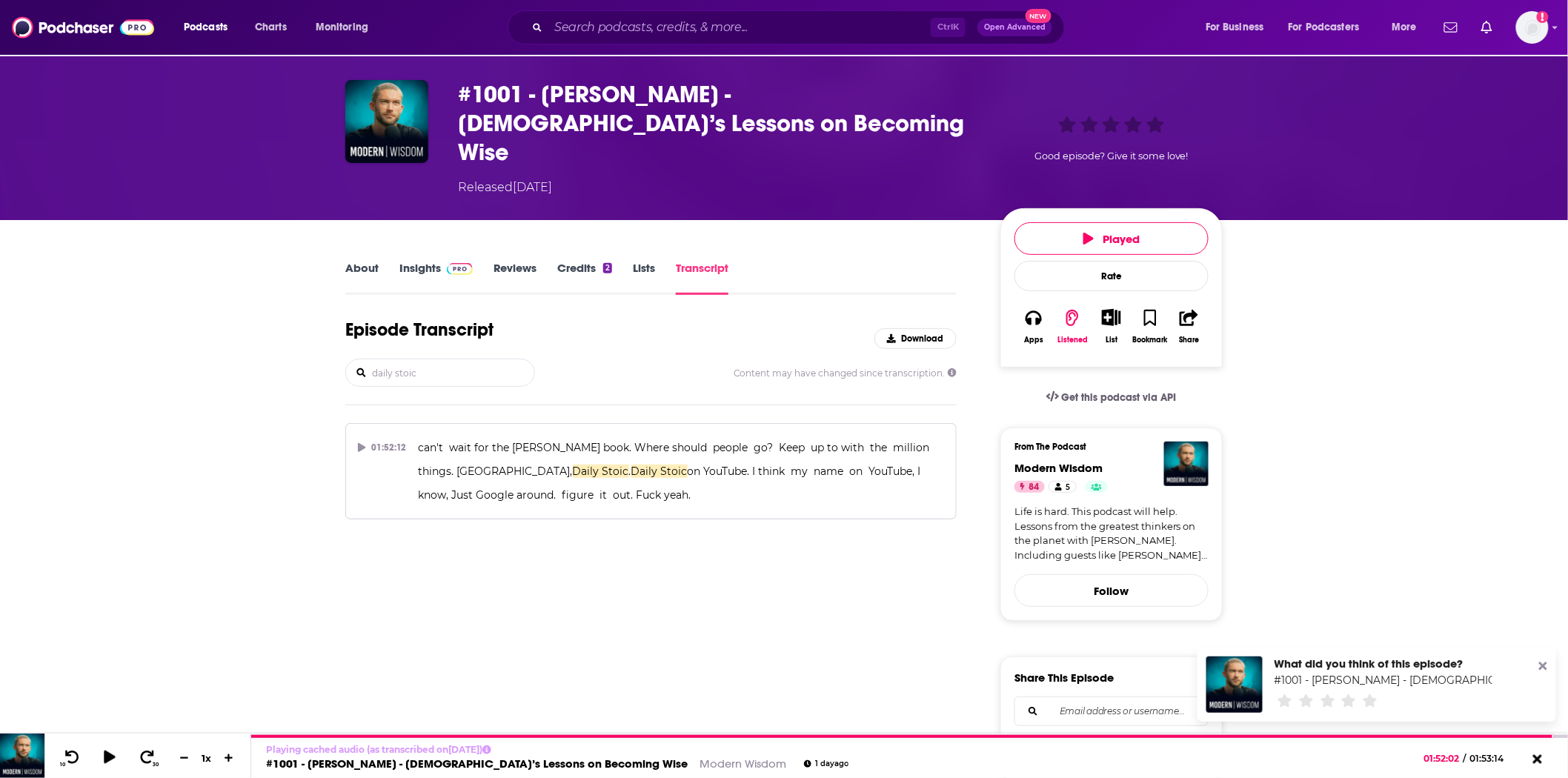
drag, startPoint x: 367, startPoint y: 346, endPoint x: 193, endPoint y: 323, distance: 175.5
click at [191, 323] on div "About Insights Reviews Credits 2 Lists Transcript Episode Transcript Download d…" at bounding box center [784, 778] width 1568 height 1118
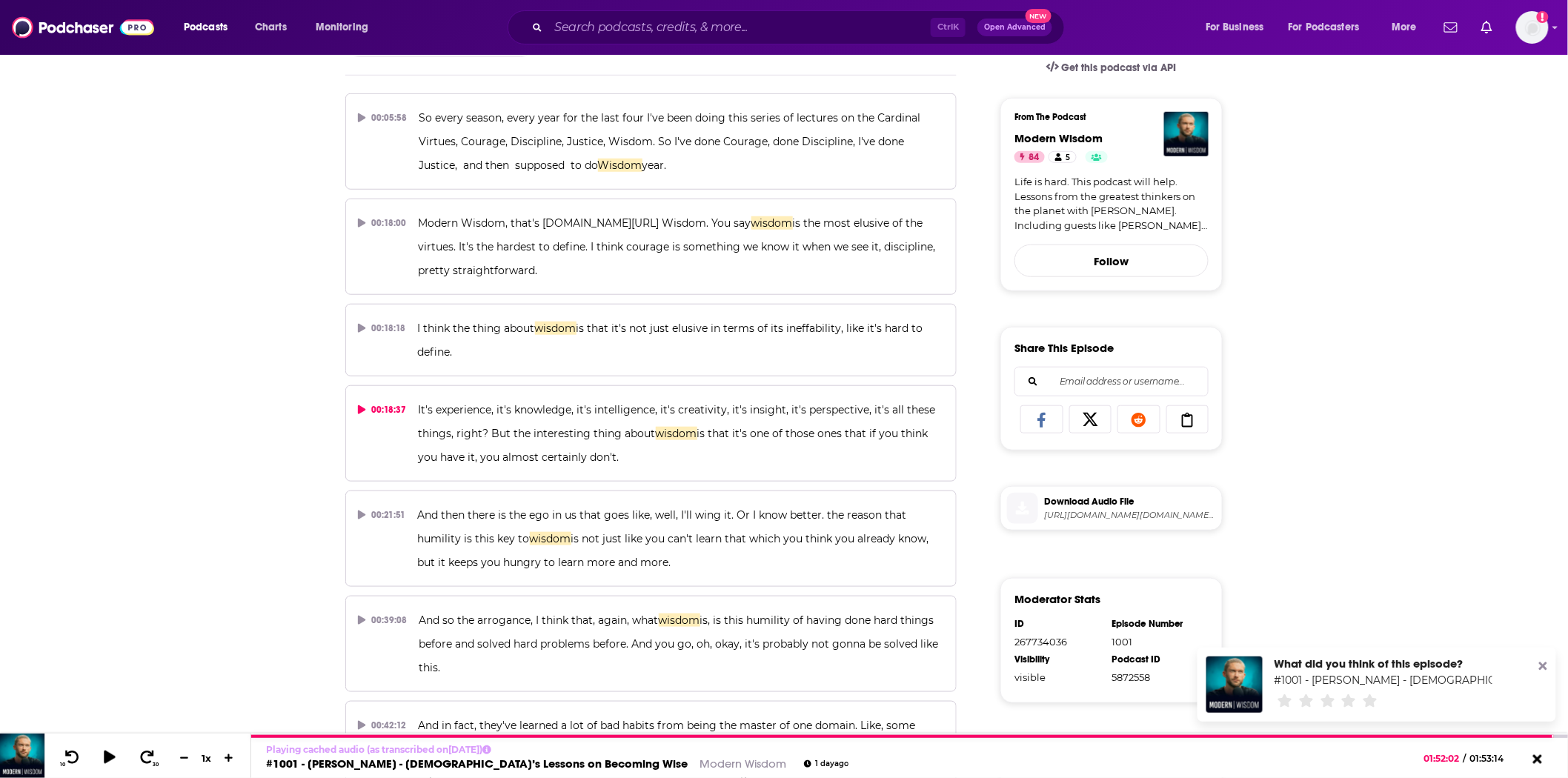
scroll to position [0, 0]
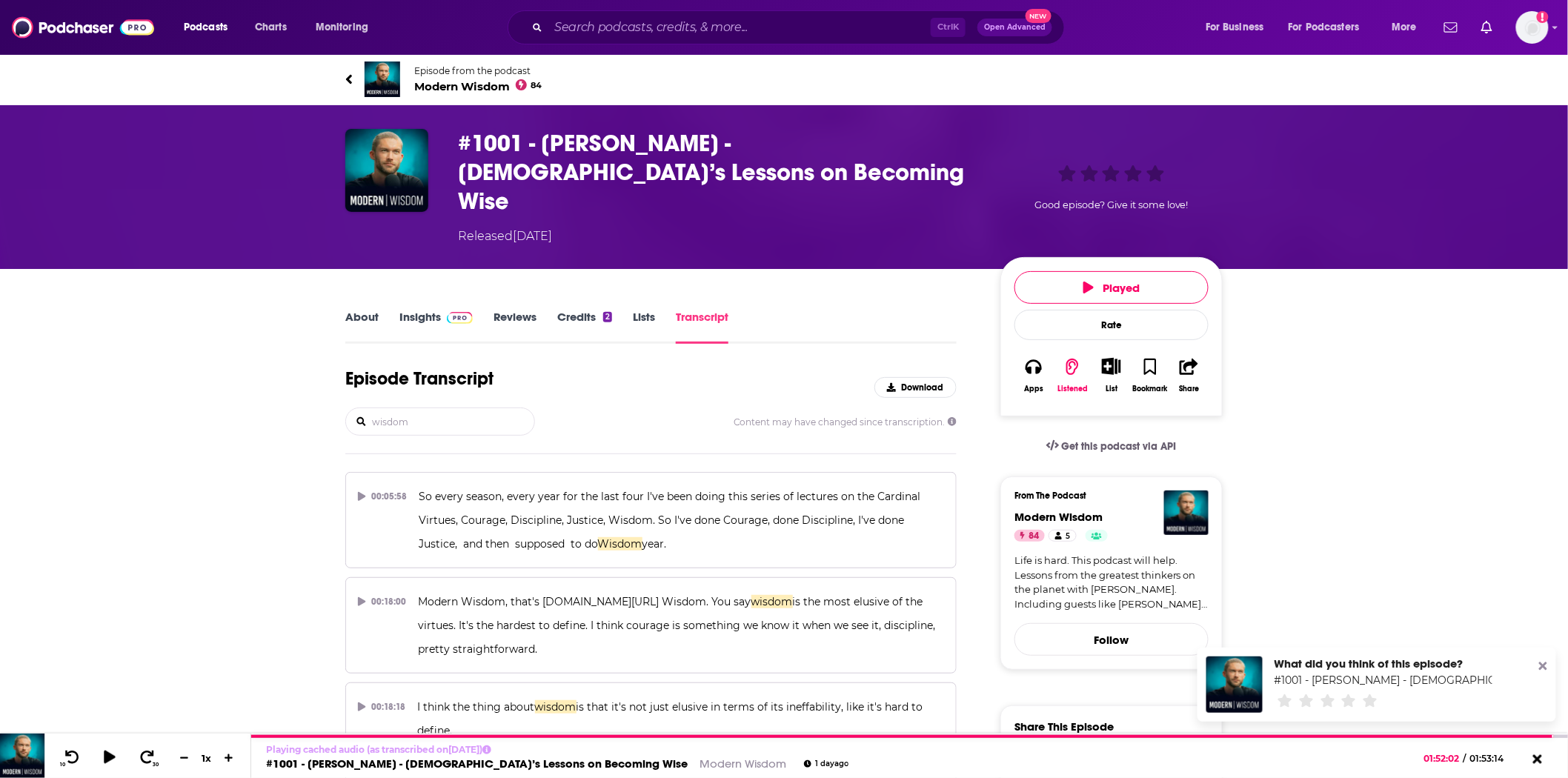
type input "wisdom"
click at [363, 310] on link "About" at bounding box center [363, 327] width 34 height 34
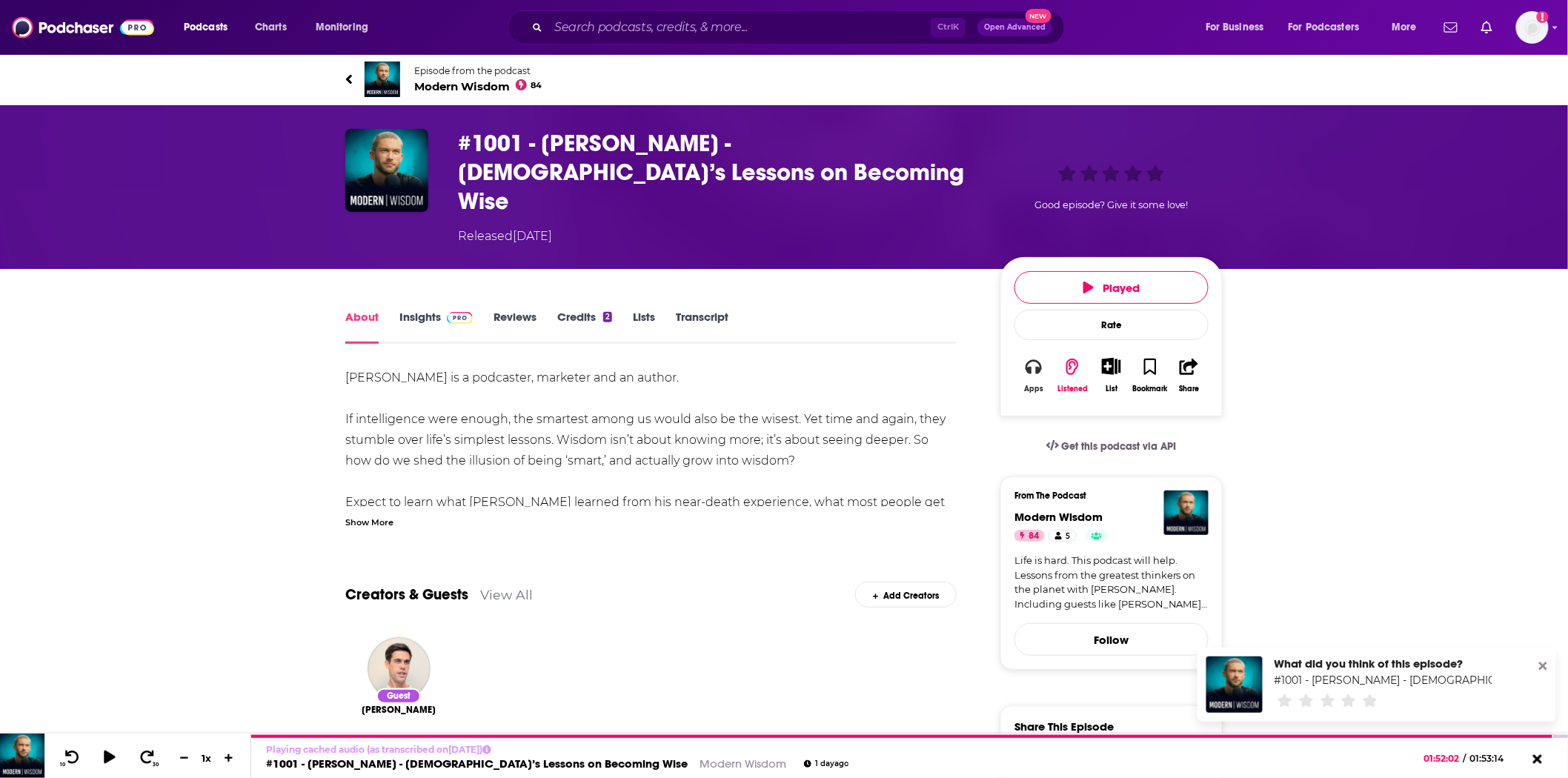
click at [1030, 349] on button "Apps" at bounding box center [1033, 376] width 39 height 54
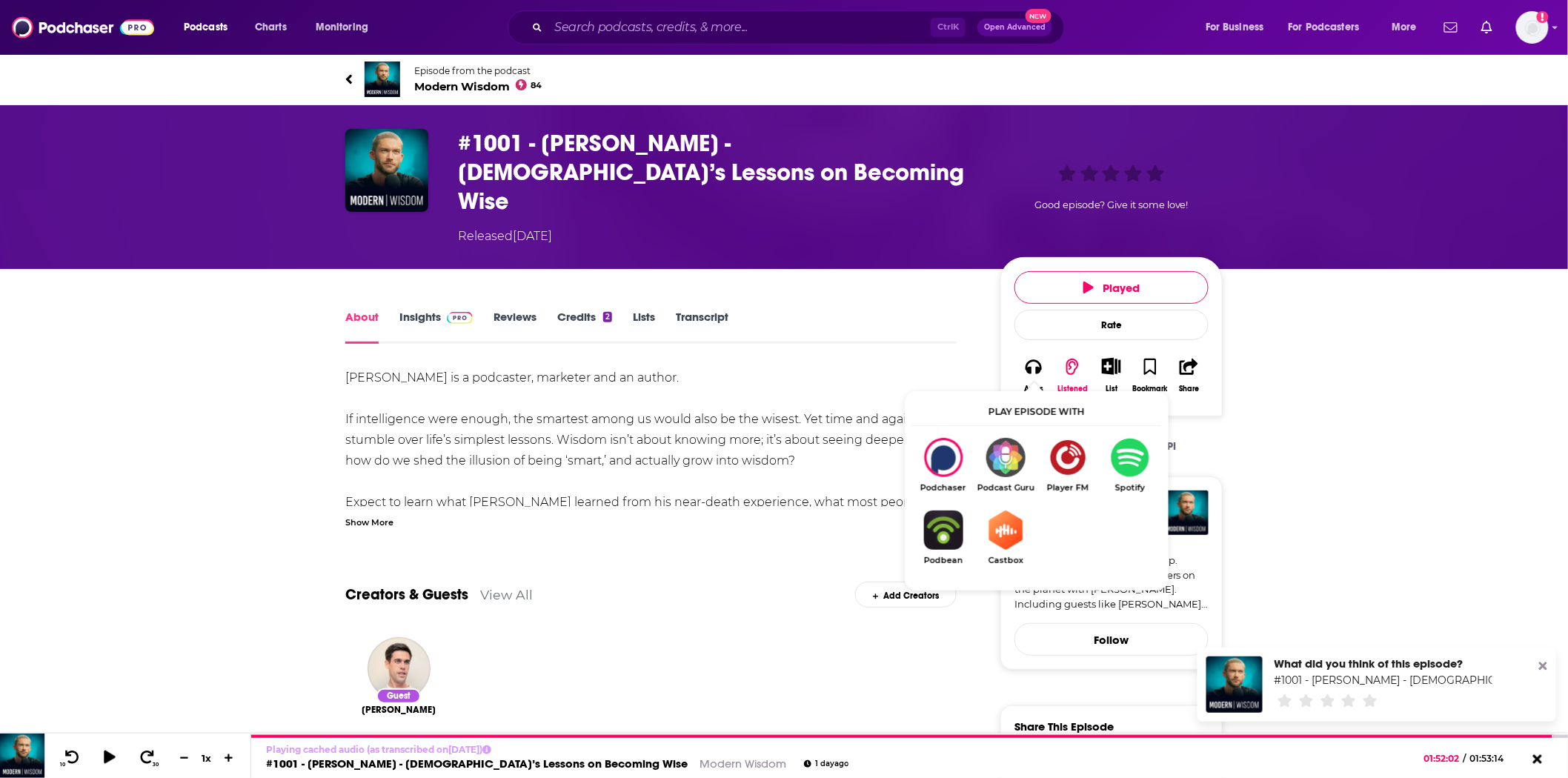
click at [442, 81] on span "Modern Wisdom 84" at bounding box center [478, 86] width 128 height 14
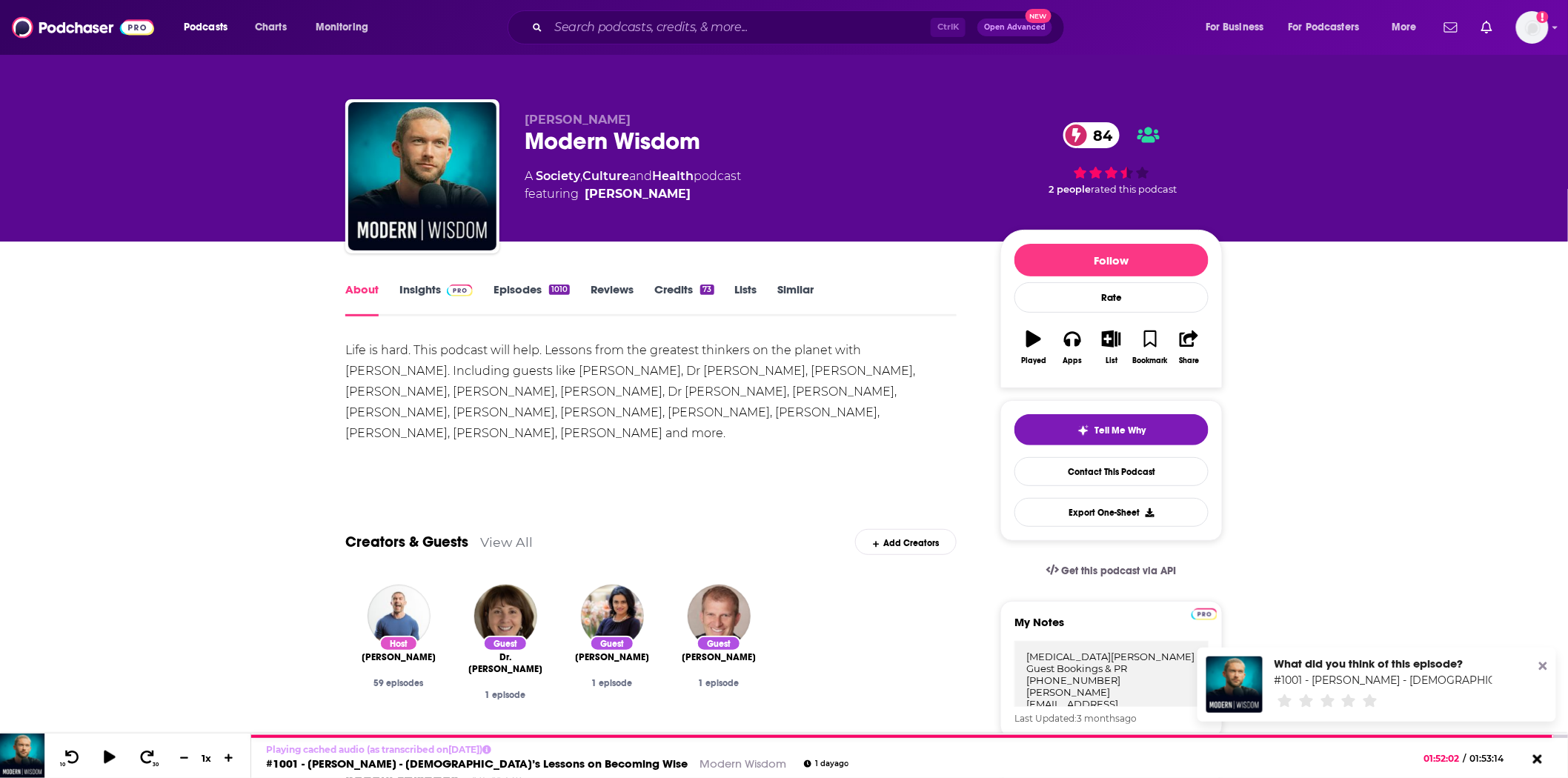
click at [456, 289] on img at bounding box center [460, 290] width 26 height 12
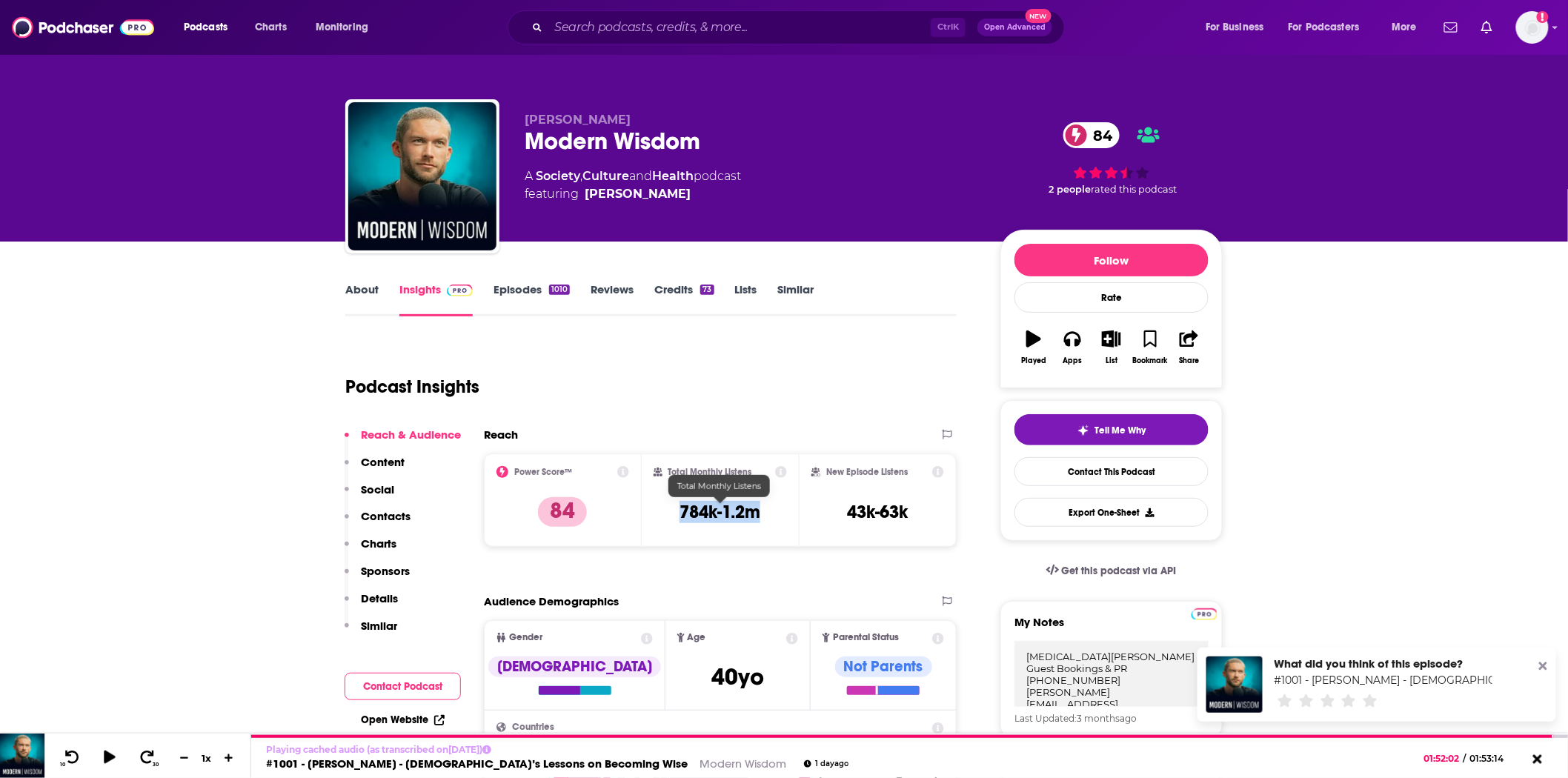
drag, startPoint x: 690, startPoint y: 506, endPoint x: 679, endPoint y: 507, distance: 11.0
click at [680, 507] on h3 "784k-1.2m" at bounding box center [719, 512] width 80 height 22
click at [51, 16] on img at bounding box center [82, 27] width 142 height 28
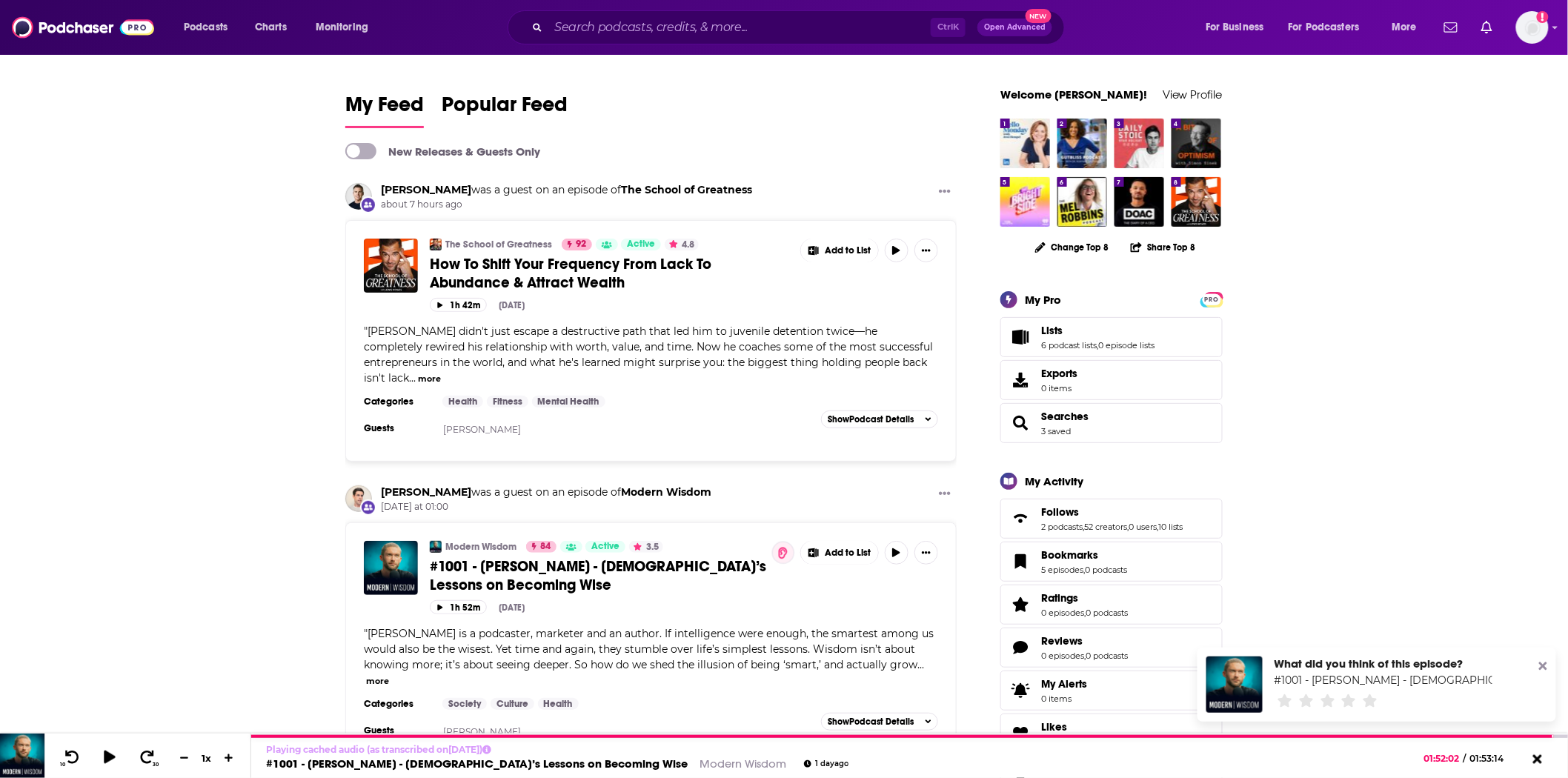
click at [605, 271] on span "How To Shift Your Frequency From Lack To Abundance & Attract Wealth" at bounding box center [570, 273] width 281 height 37
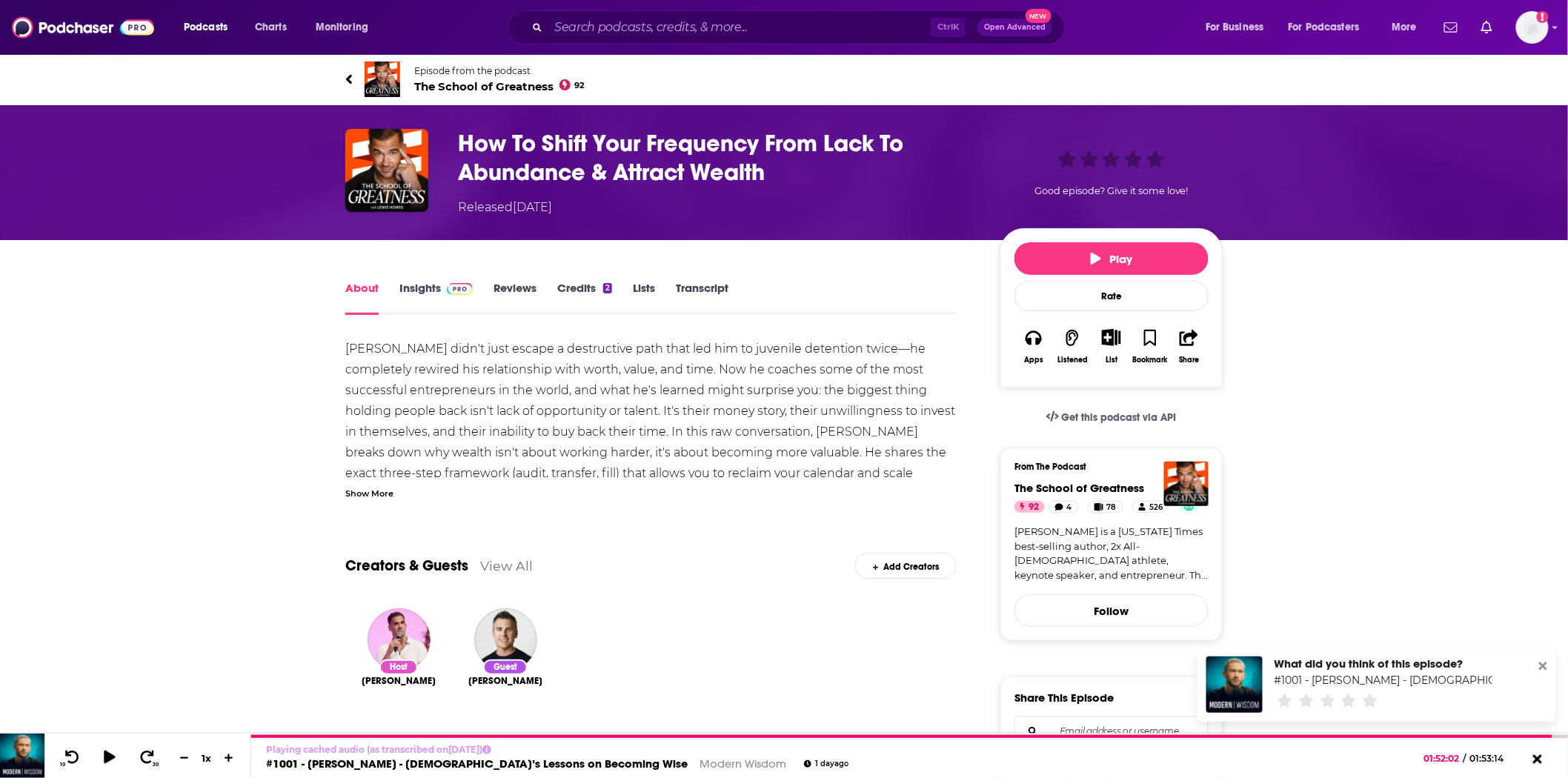
click at [378, 492] on div "Show More" at bounding box center [370, 492] width 48 height 14
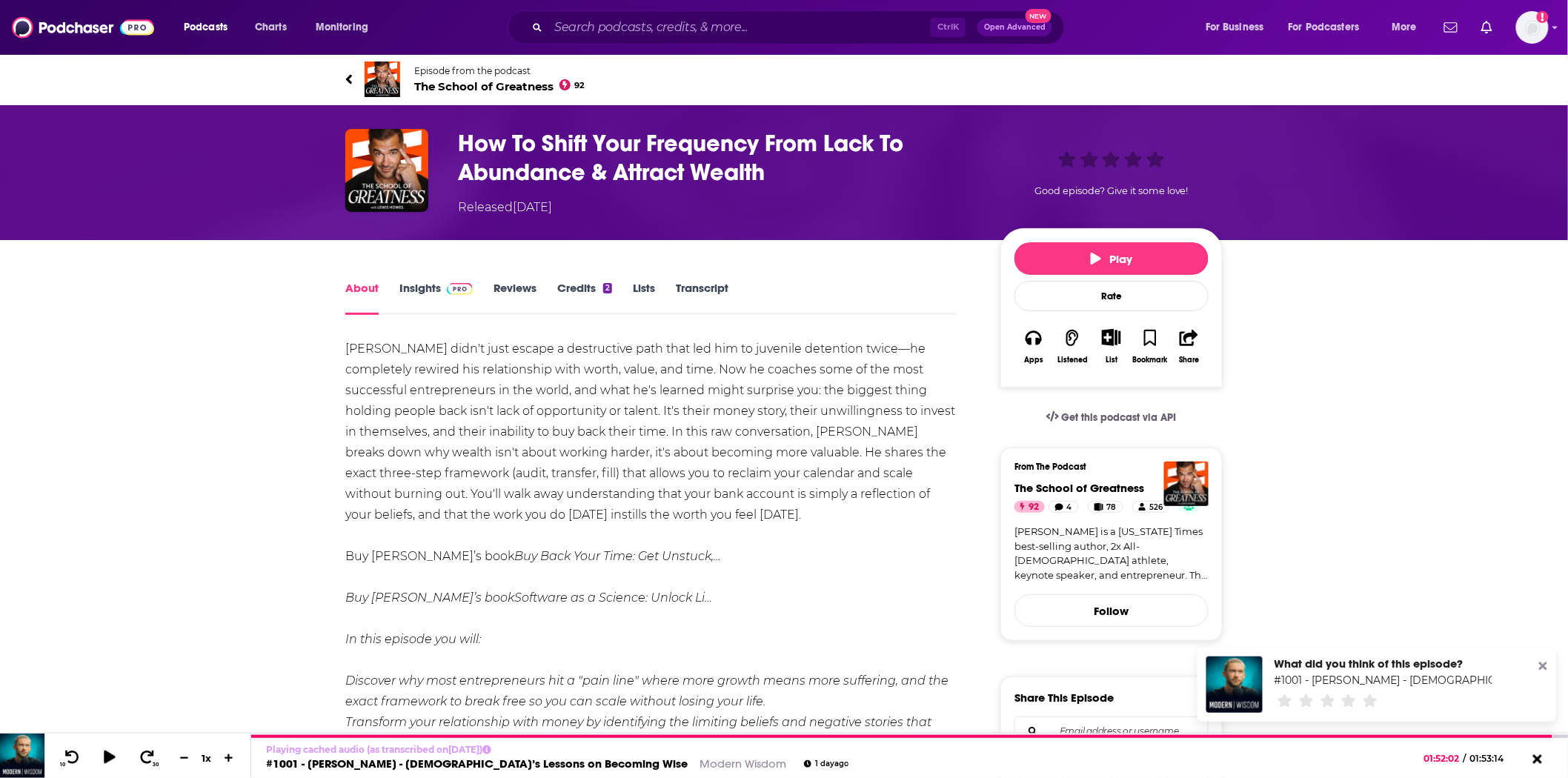
click at [471, 89] on span "The School of Greatness 92" at bounding box center [500, 86] width 171 height 14
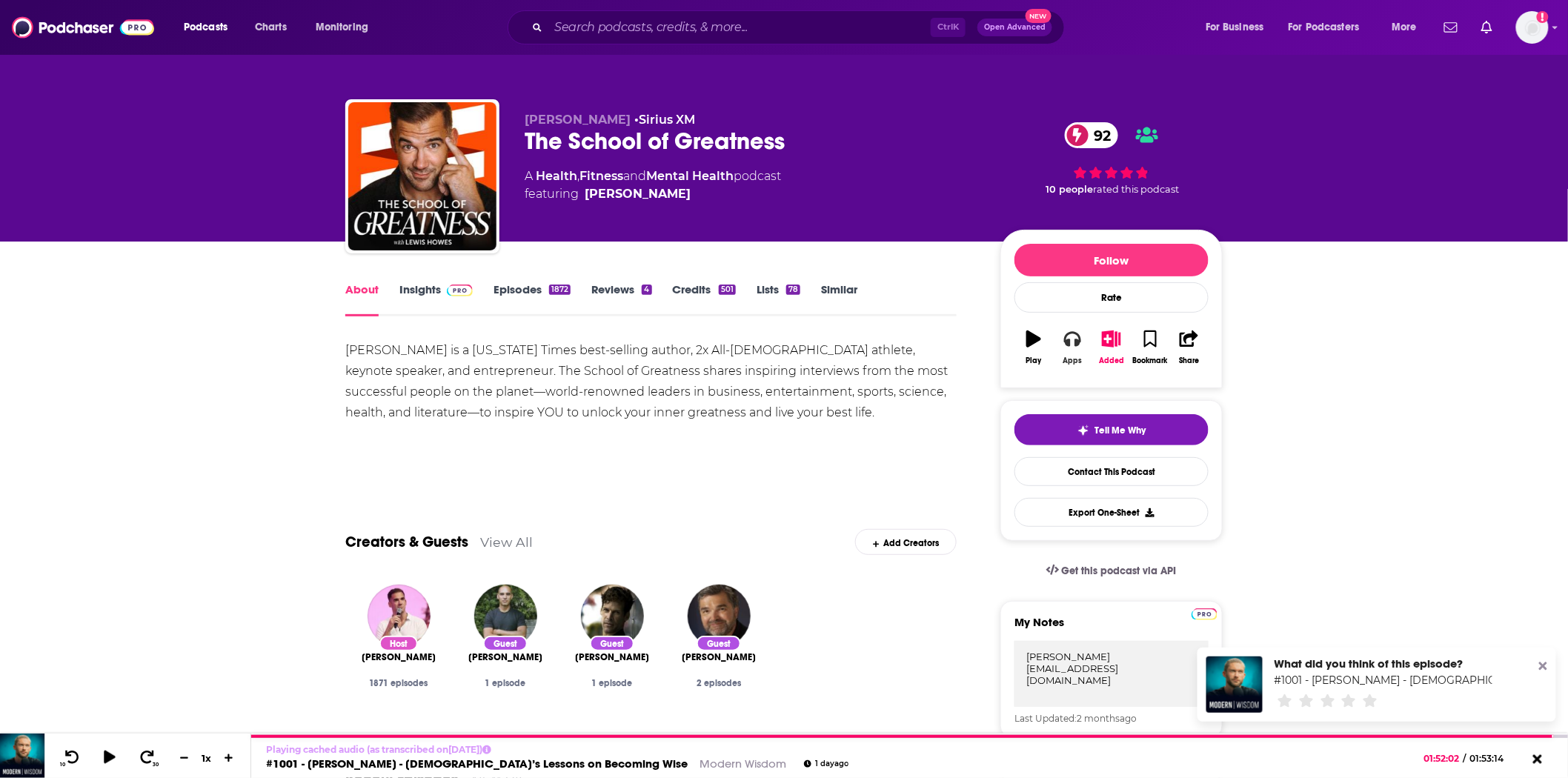
click at [1080, 345] on icon "button" at bounding box center [1072, 339] width 16 height 16
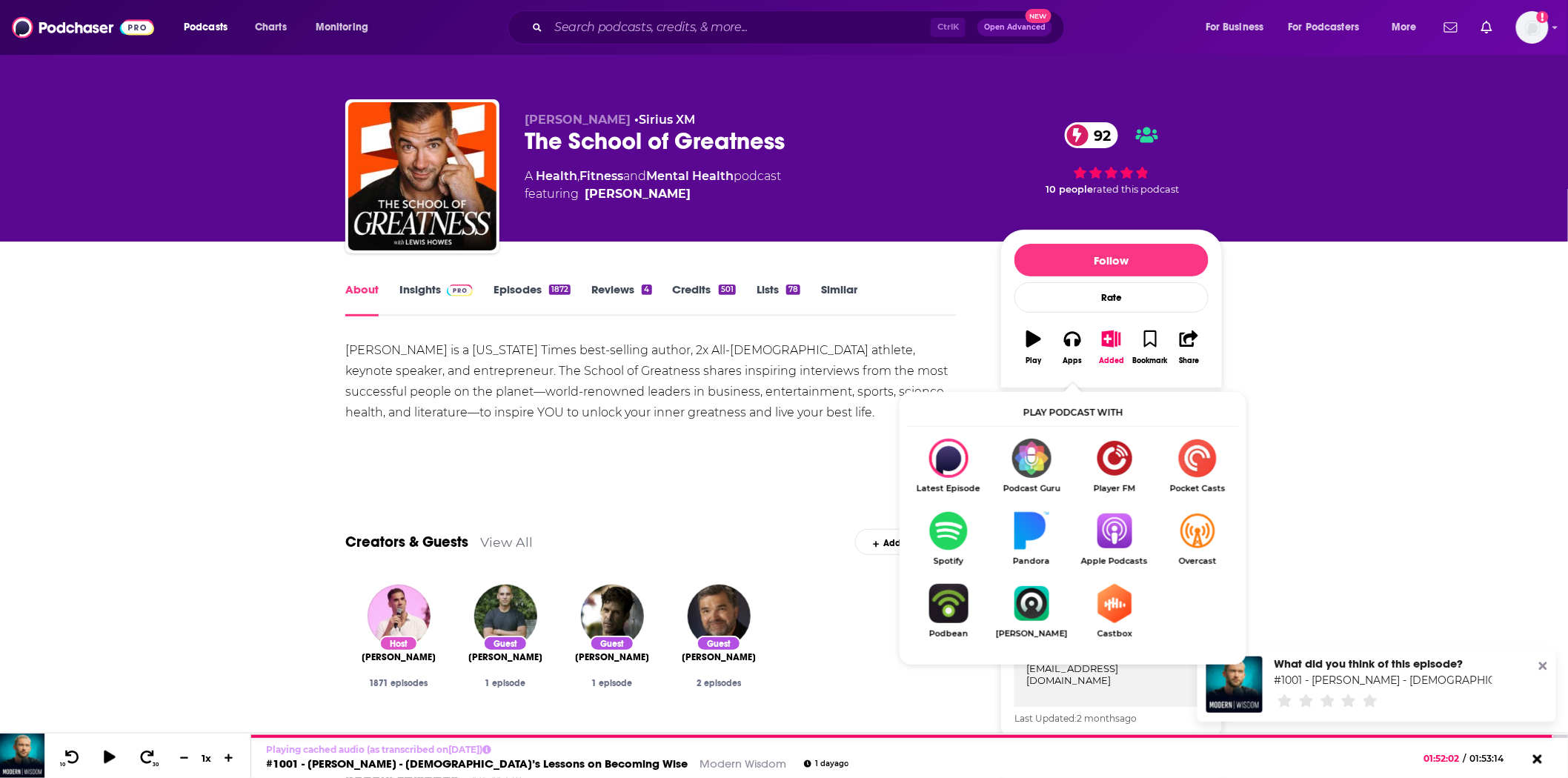
click at [1114, 529] on img "Show Listen On dropdown" at bounding box center [1115, 532] width 83 height 40
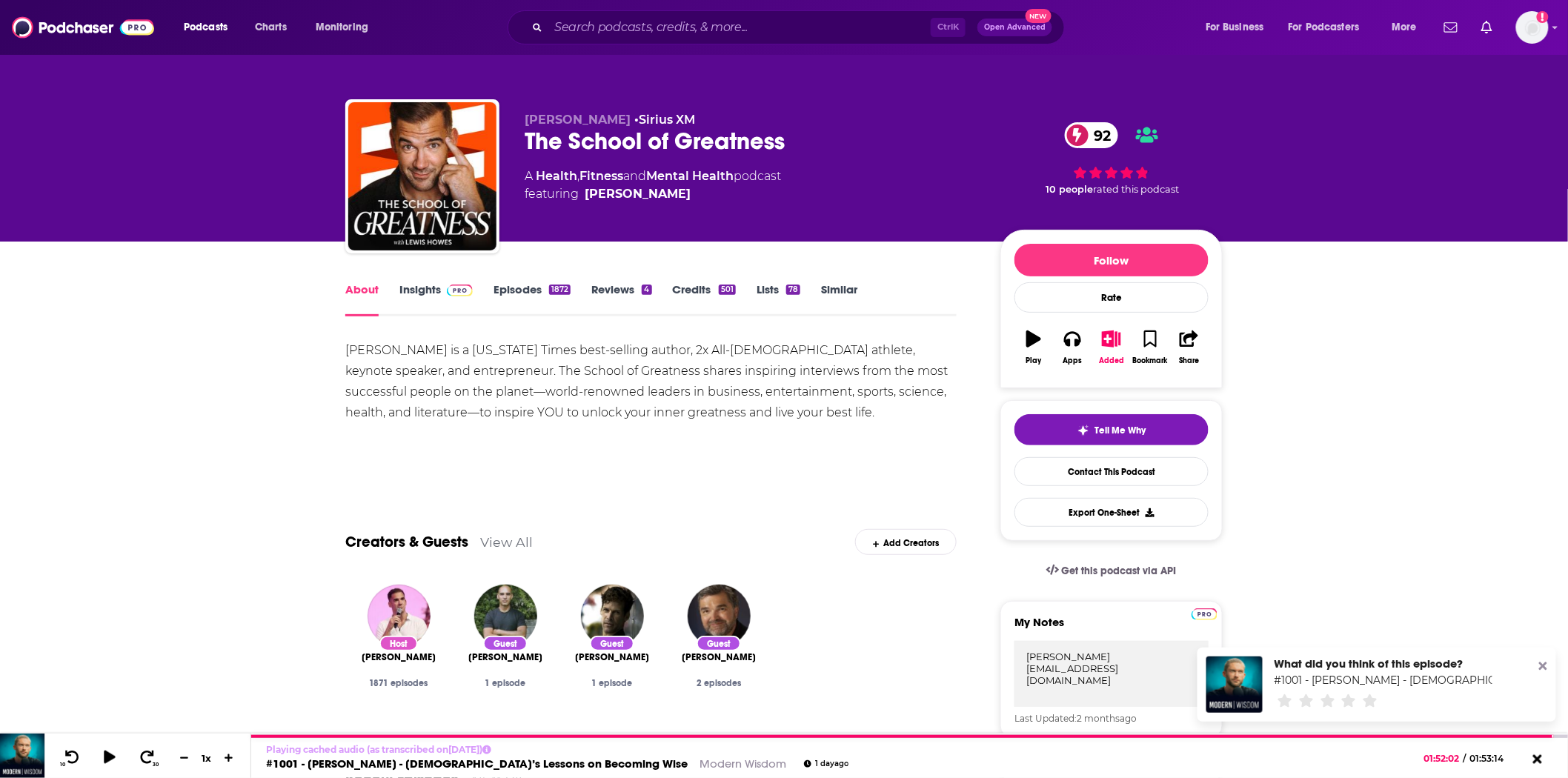
click at [462, 292] on img at bounding box center [460, 290] width 26 height 12
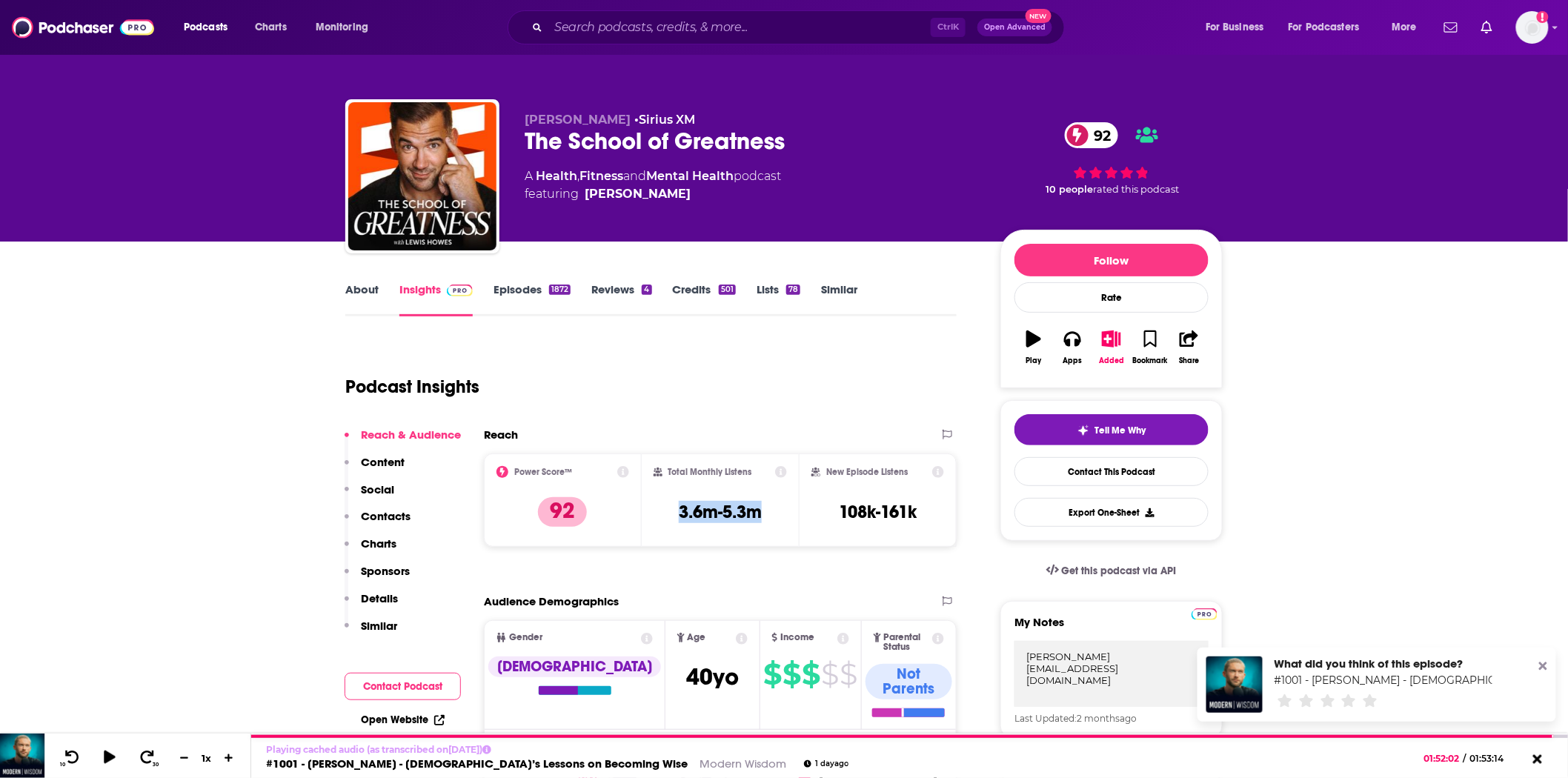
drag, startPoint x: 772, startPoint y: 516, endPoint x: 666, endPoint y: 503, distance: 106.8
click at [666, 503] on div "Total Monthly Listens 3.6m-5.3m" at bounding box center [720, 500] width 134 height 69
click at [98, 30] on img at bounding box center [82, 27] width 142 height 28
